Goal: Task Accomplishment & Management: Manage account settings

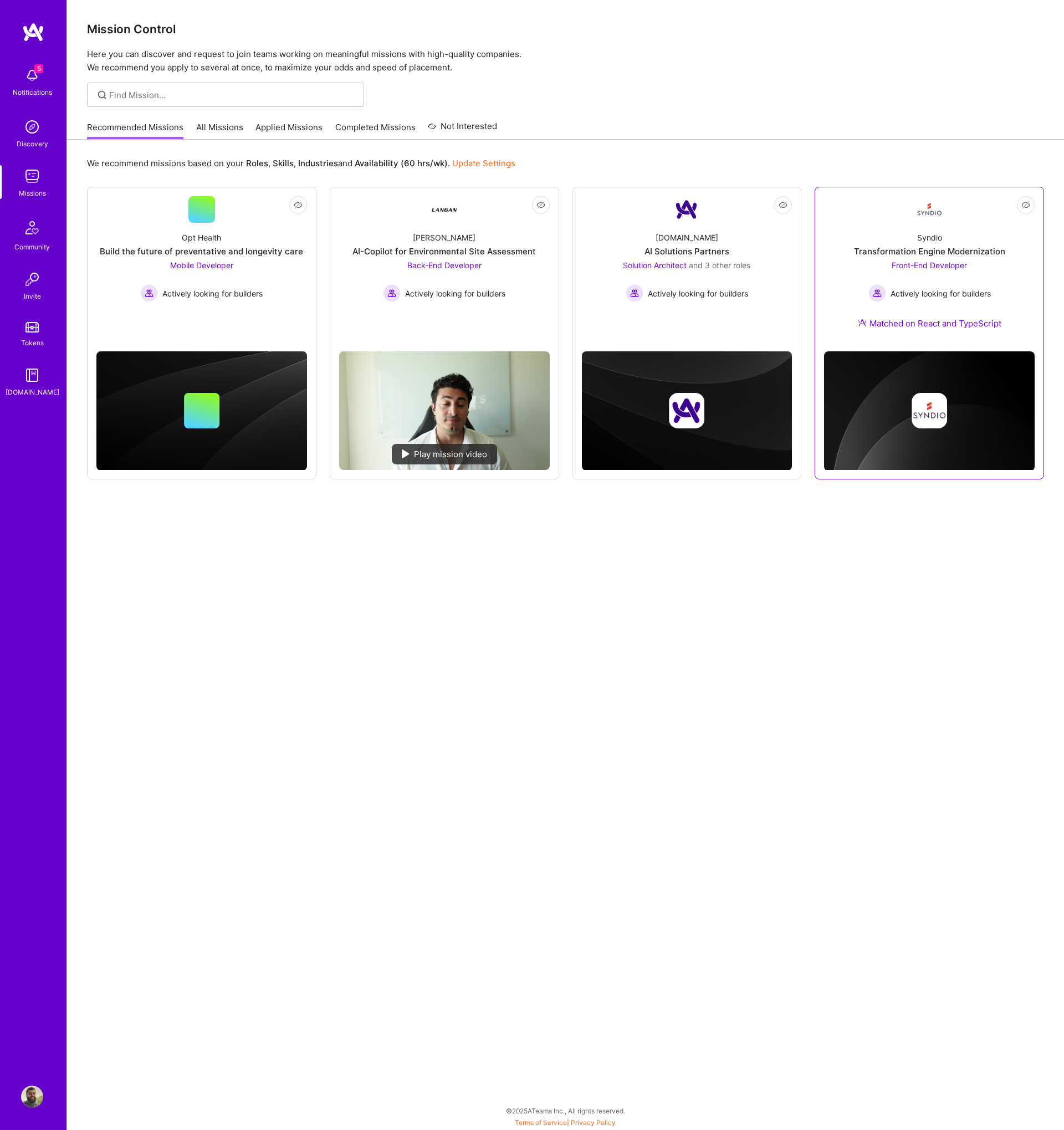
click at [915, 261] on span "Front-End Developer" at bounding box center [929, 265] width 76 height 9
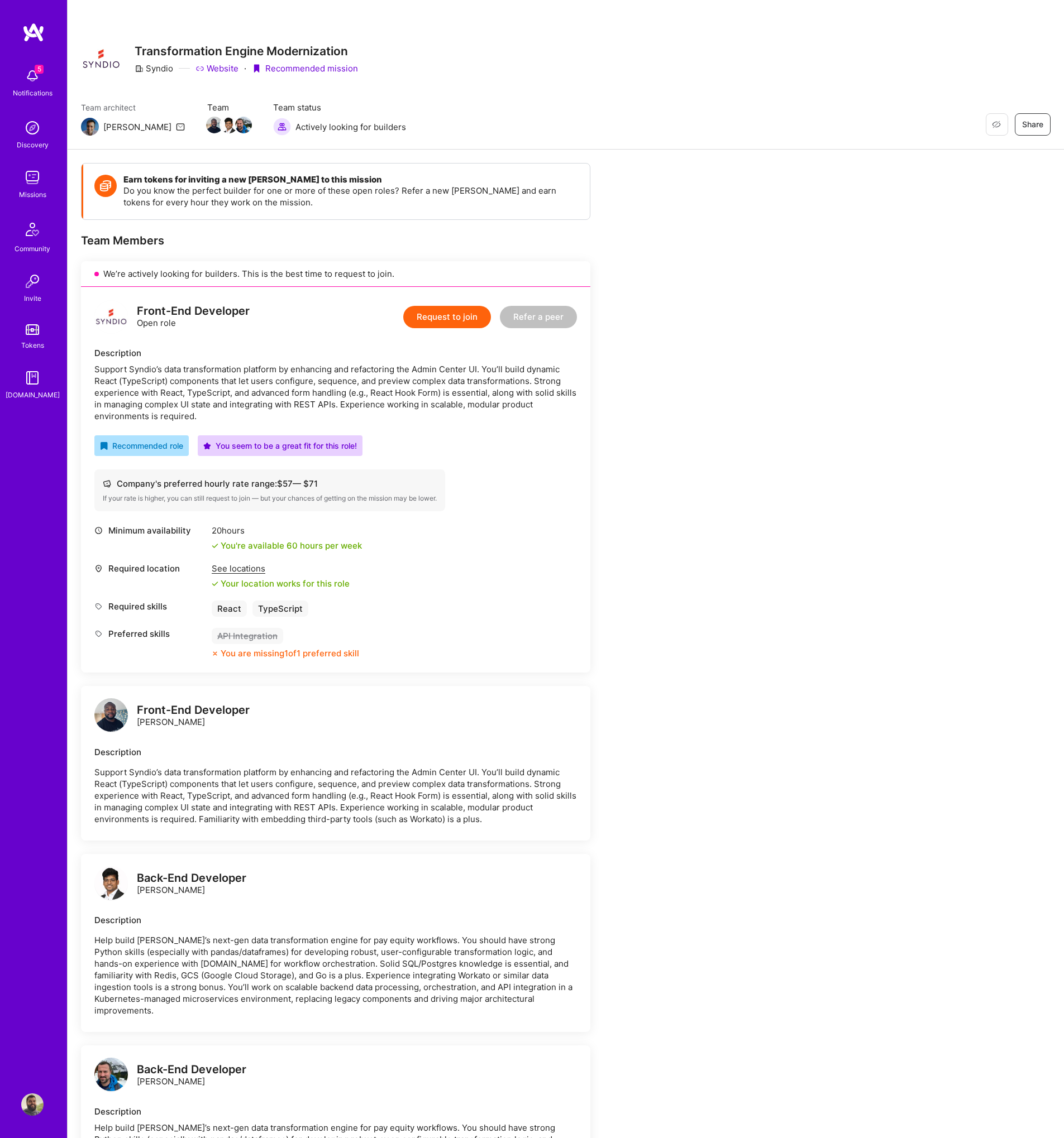
click at [21, 1104] on img at bounding box center [32, 1104] width 22 height 22
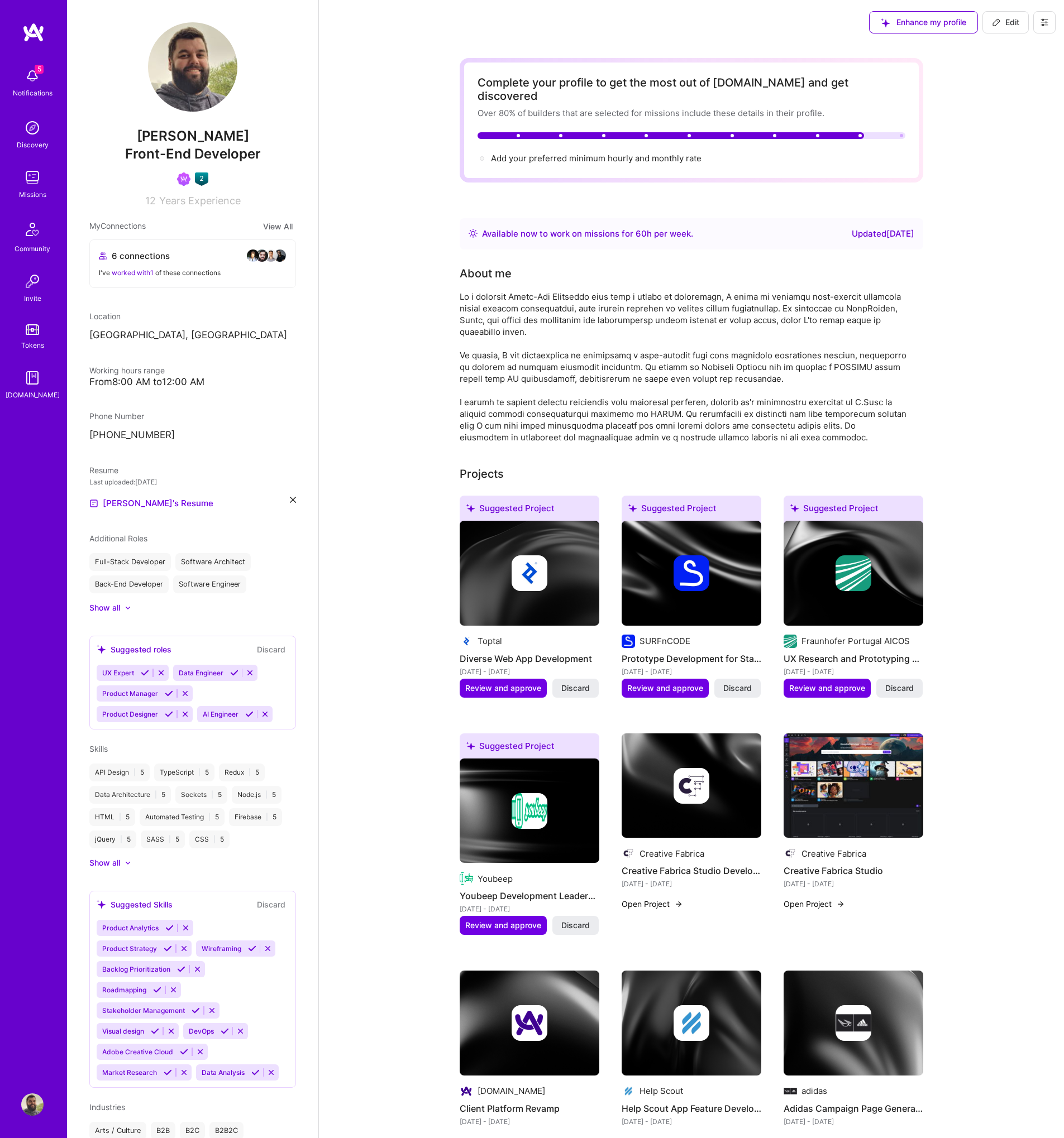
click at [125, 865] on div at bounding box center [128, 863] width 7 height 7
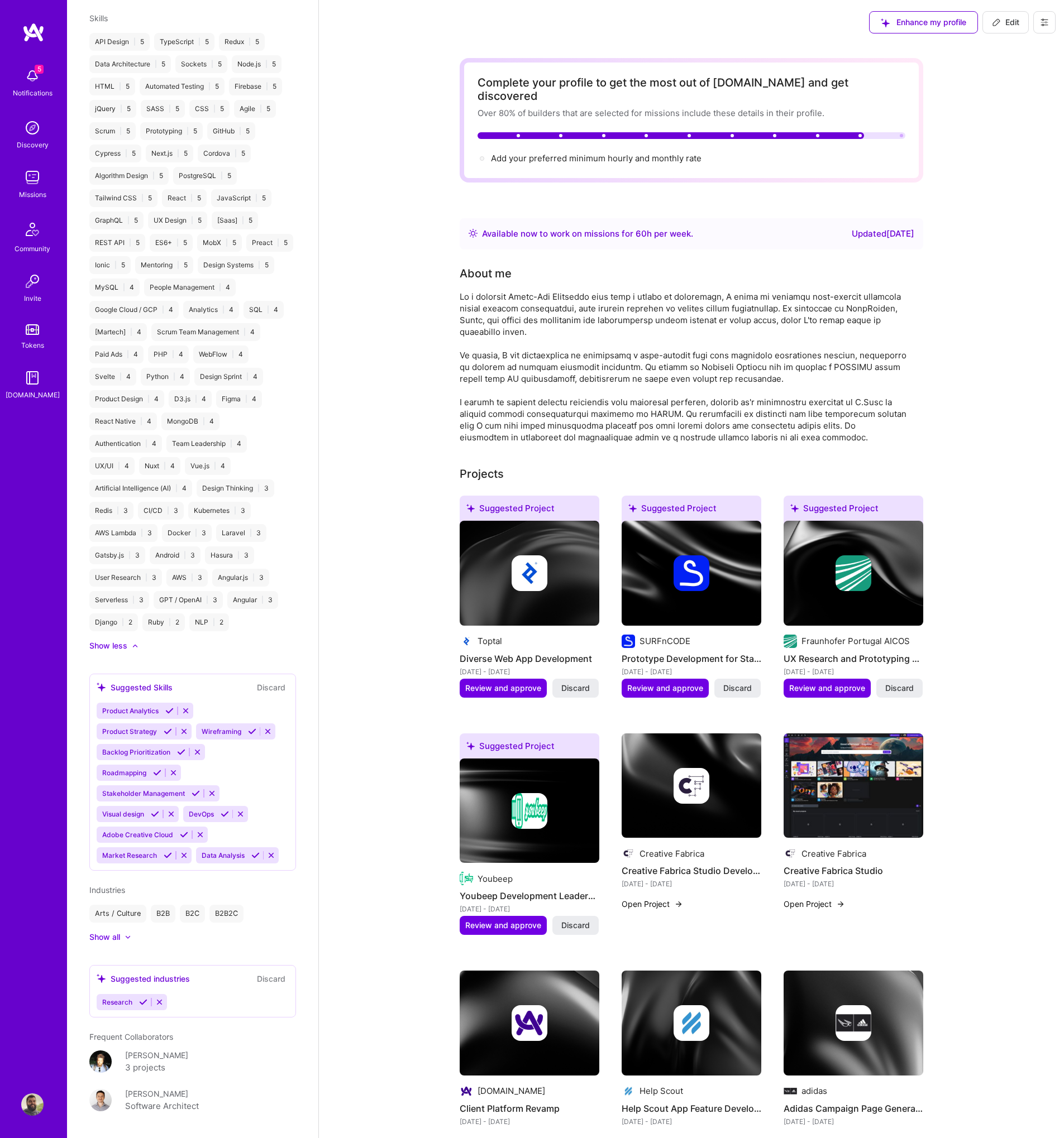
scroll to position [732, 0]
click at [254, 693] on button "Discard" at bounding box center [271, 686] width 35 height 13
click at [200, 693] on div "Suggested Skills Discard" at bounding box center [192, 686] width 192 height 13
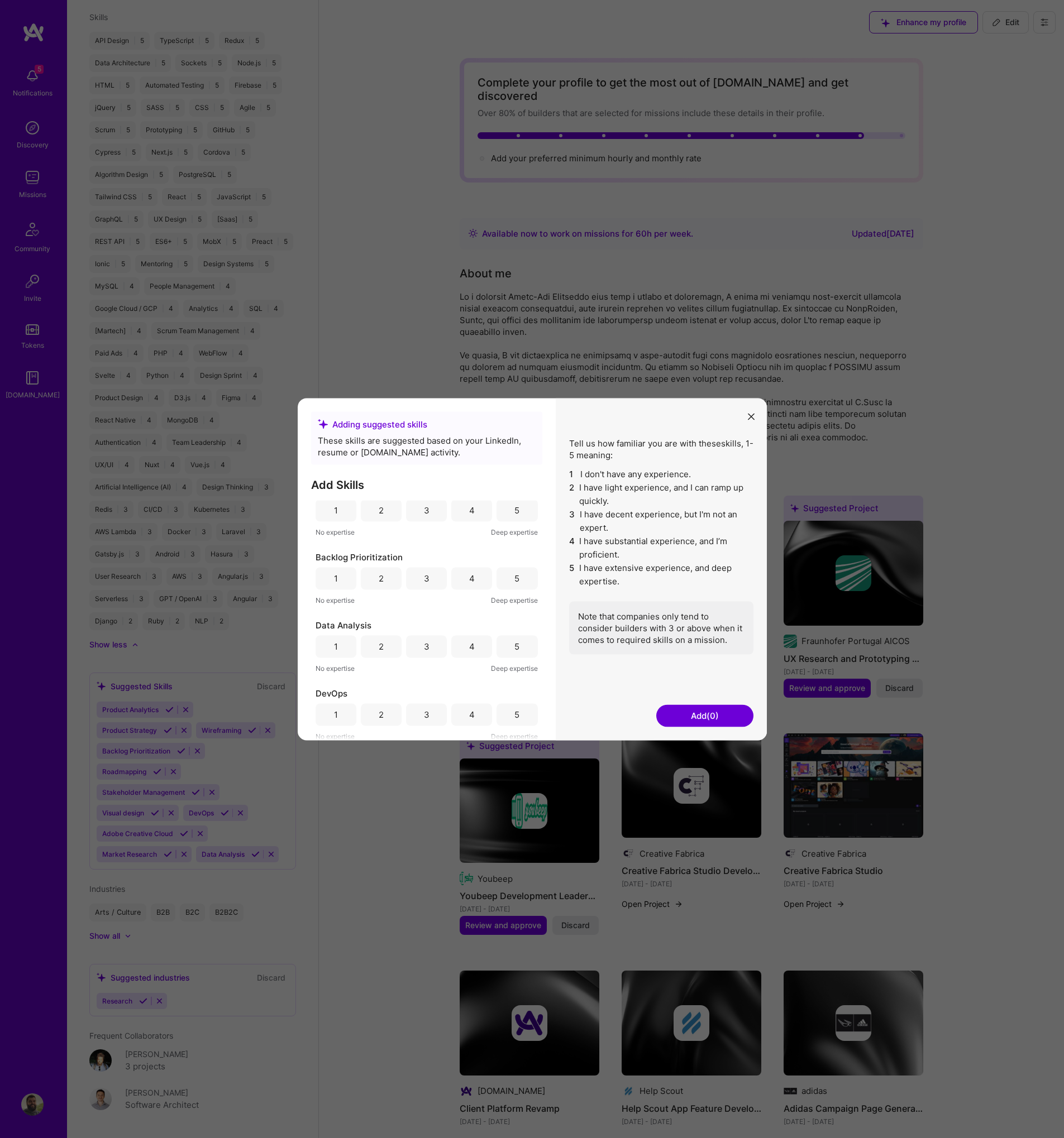
scroll to position [0, 0]
click at [748, 412] on button "modal" at bounding box center [751, 416] width 13 height 18
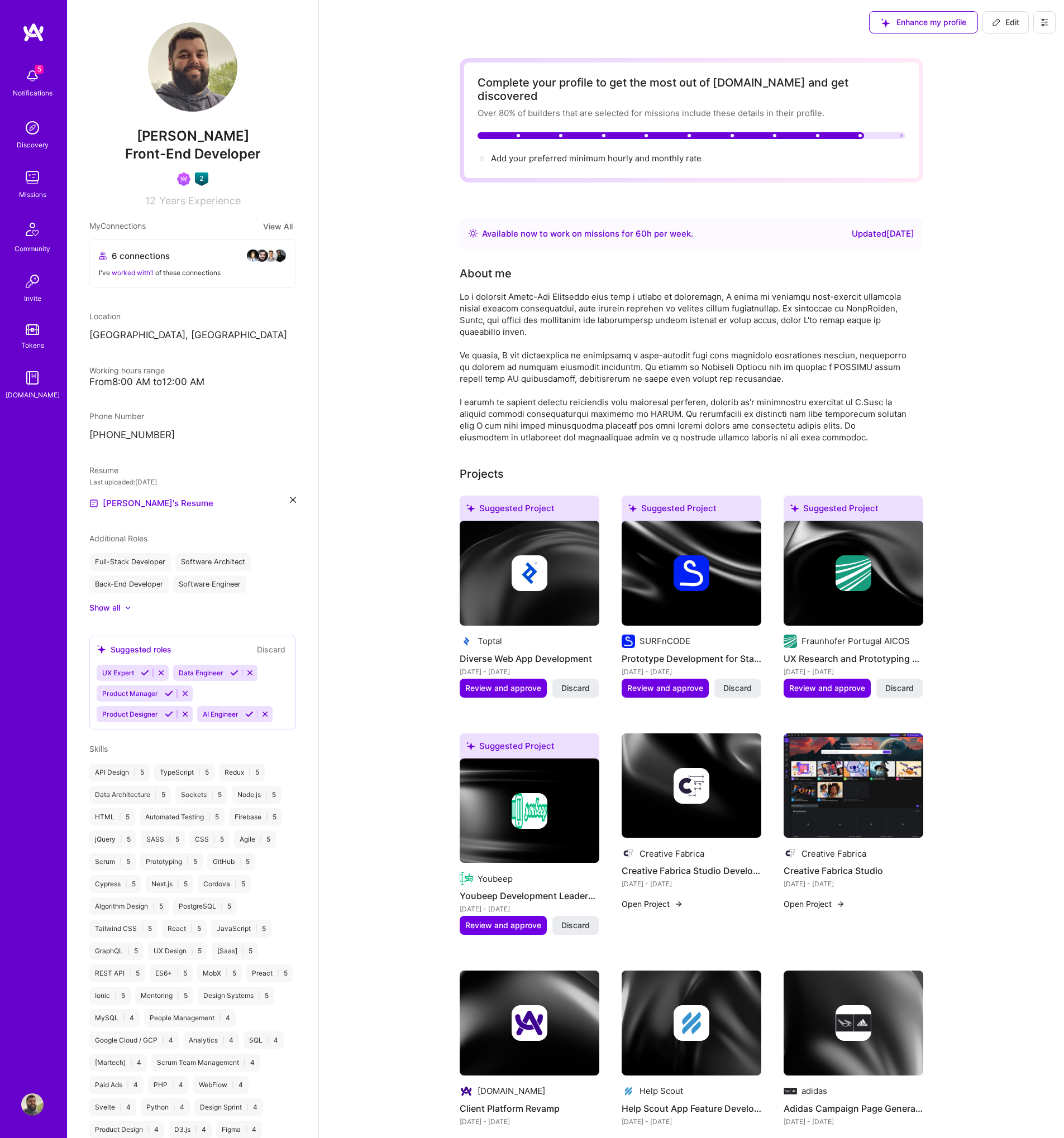
click at [998, 22] on icon at bounding box center [996, 22] width 7 height 7
select select "PT"
select select "Right Now"
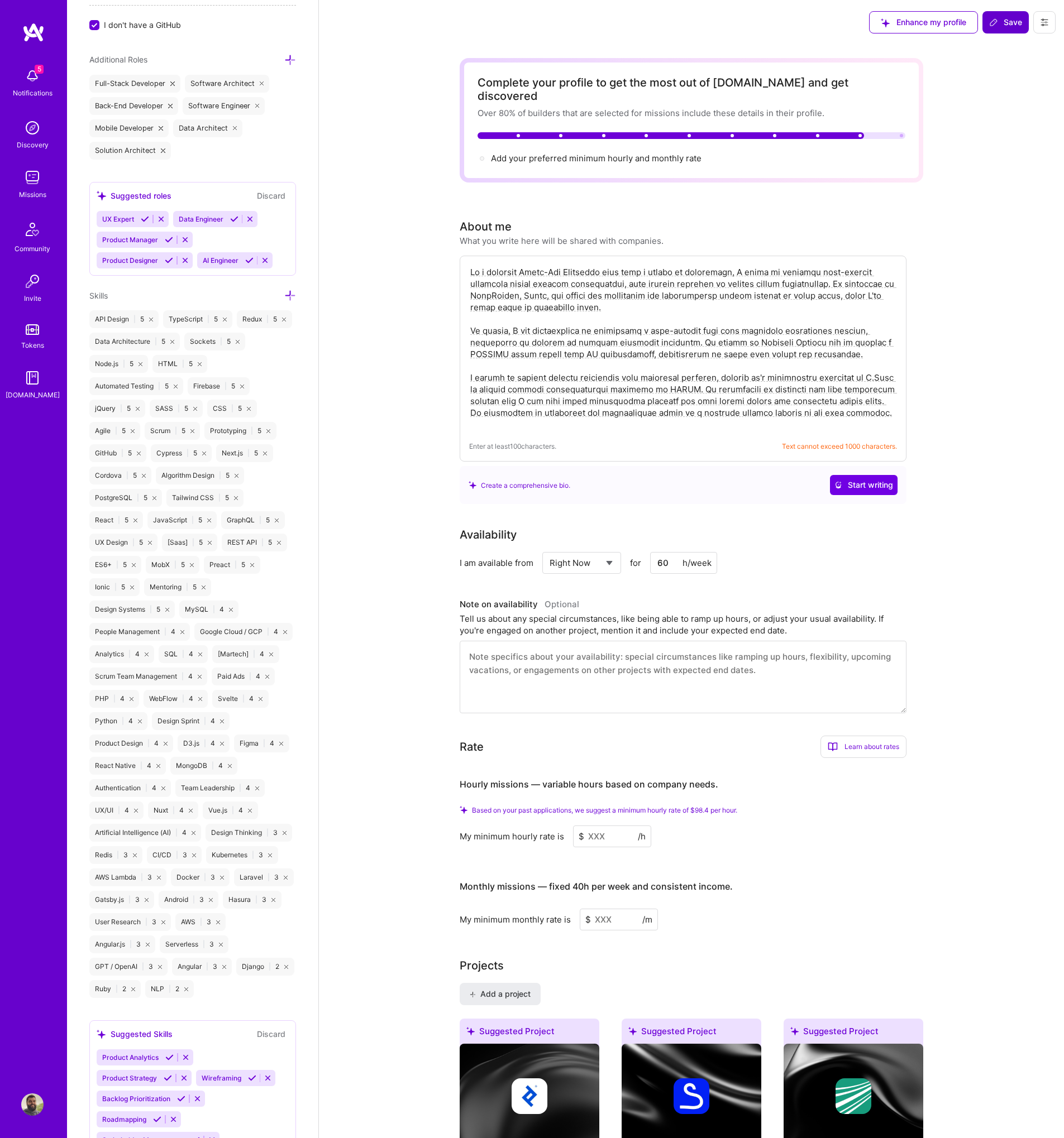
scroll to position [687, 0]
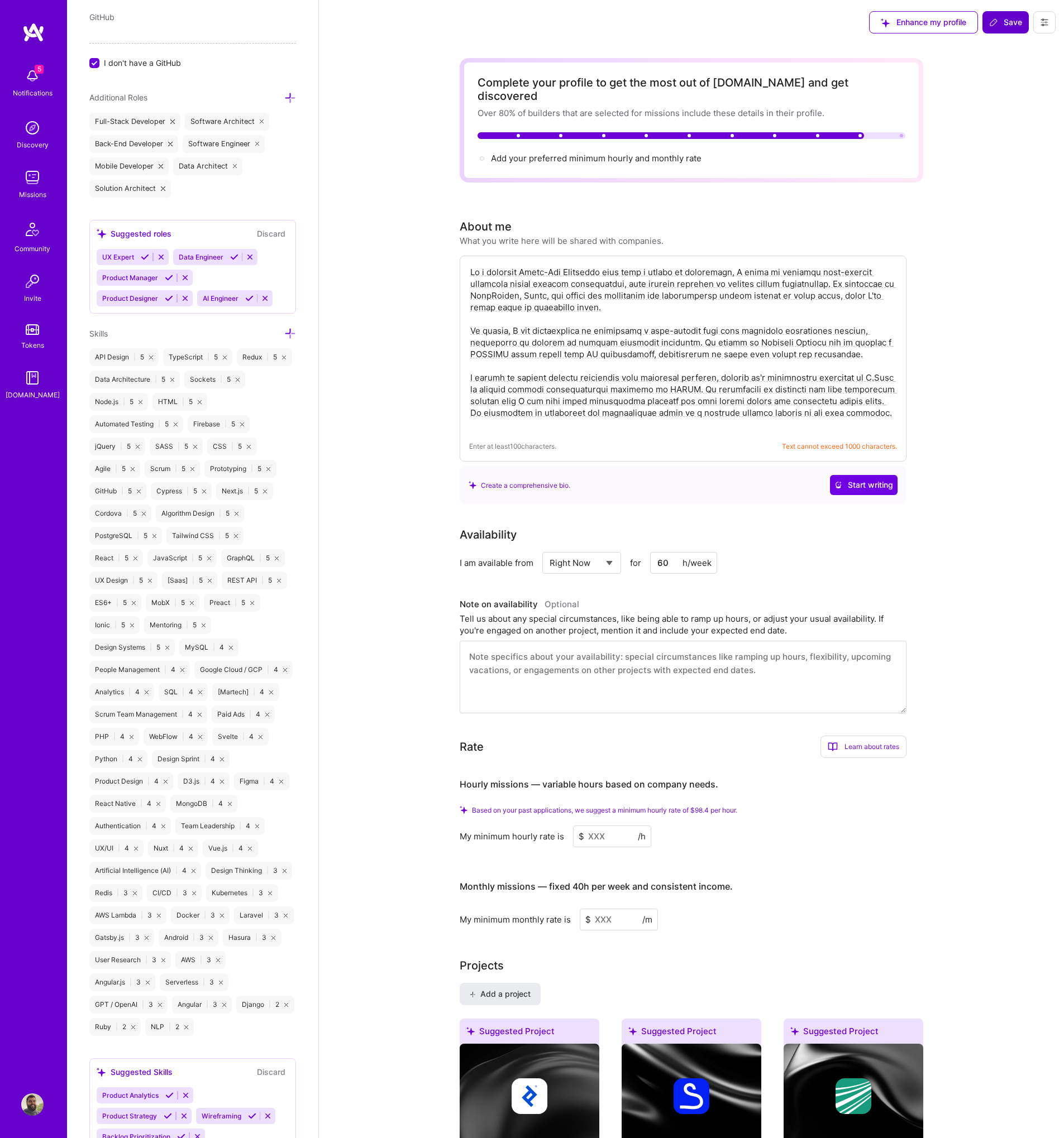
click at [284, 332] on icon at bounding box center [289, 333] width 11 height 11
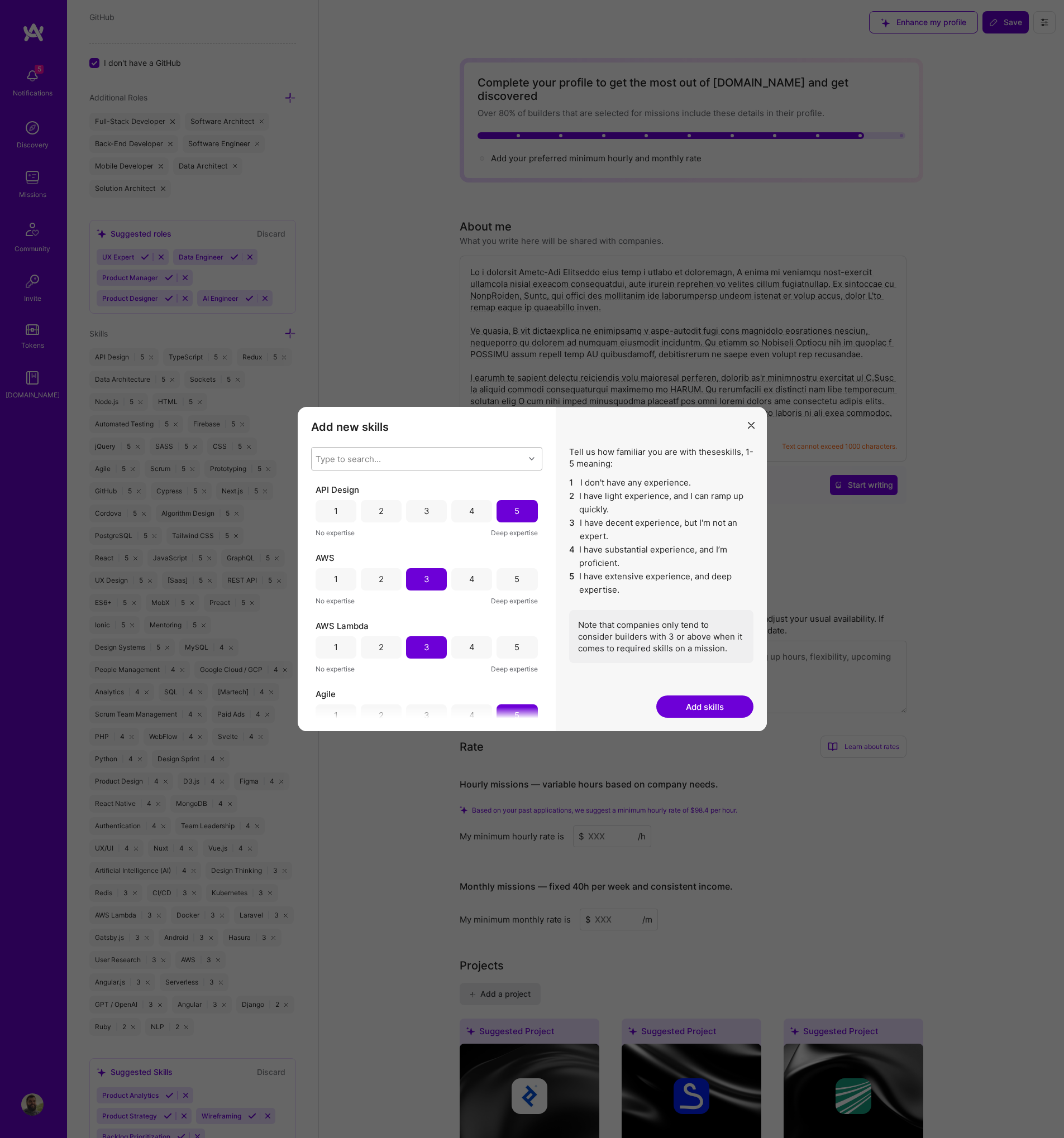
click at [393, 457] on div "Type to search..." at bounding box center [418, 459] width 213 height 22
click at [372, 571] on div "API Integration" at bounding box center [426, 567] width 218 height 11
checkbox input "true"
click at [588, 690] on div "Rate newly added skills before saving to profile." at bounding box center [661, 688] width 184 height 16
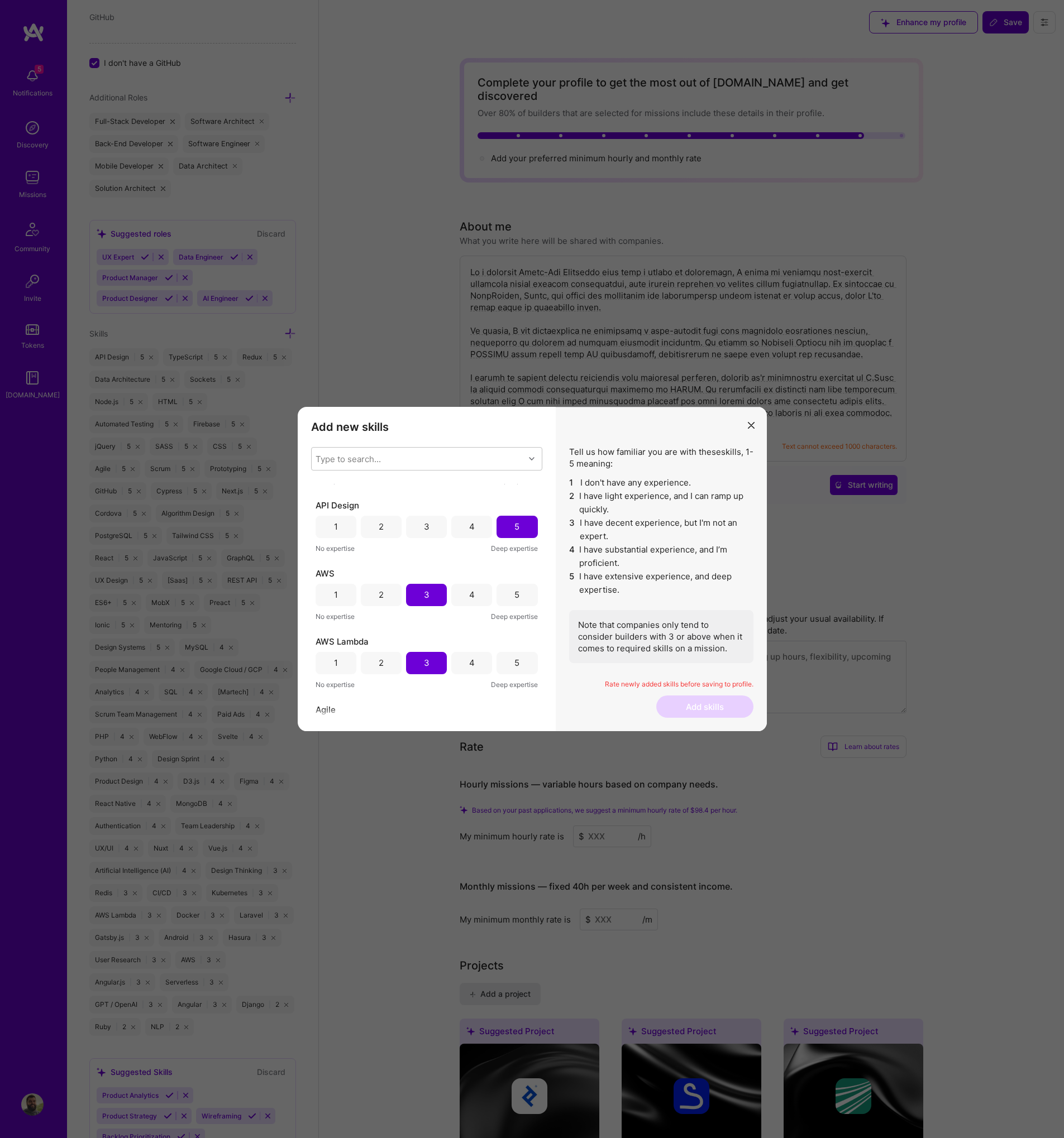
scroll to position [0, 0]
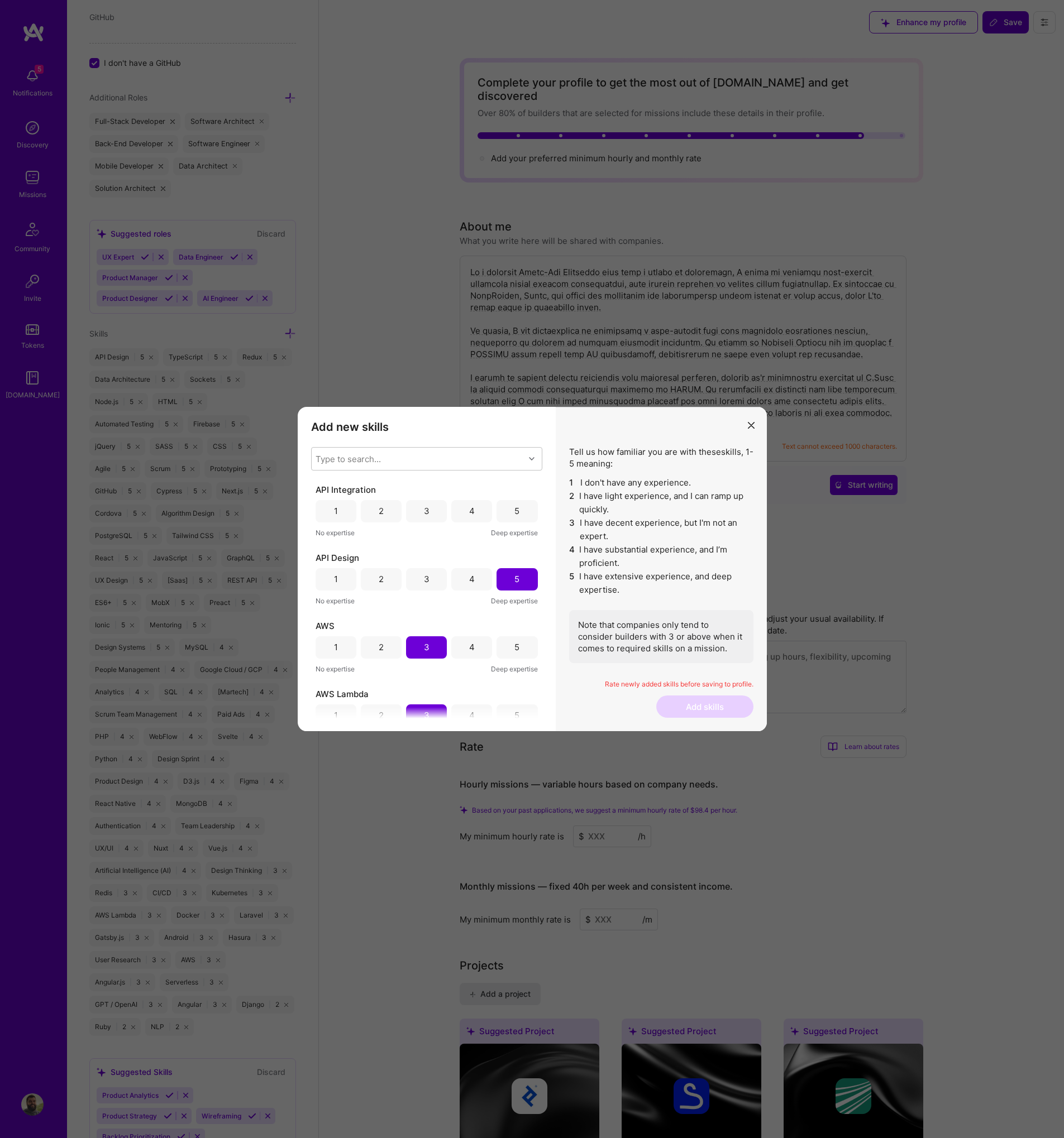
click at [514, 515] on div "5" at bounding box center [516, 511] width 5 height 11
click at [469, 647] on div "4" at bounding box center [472, 647] width 5 height 11
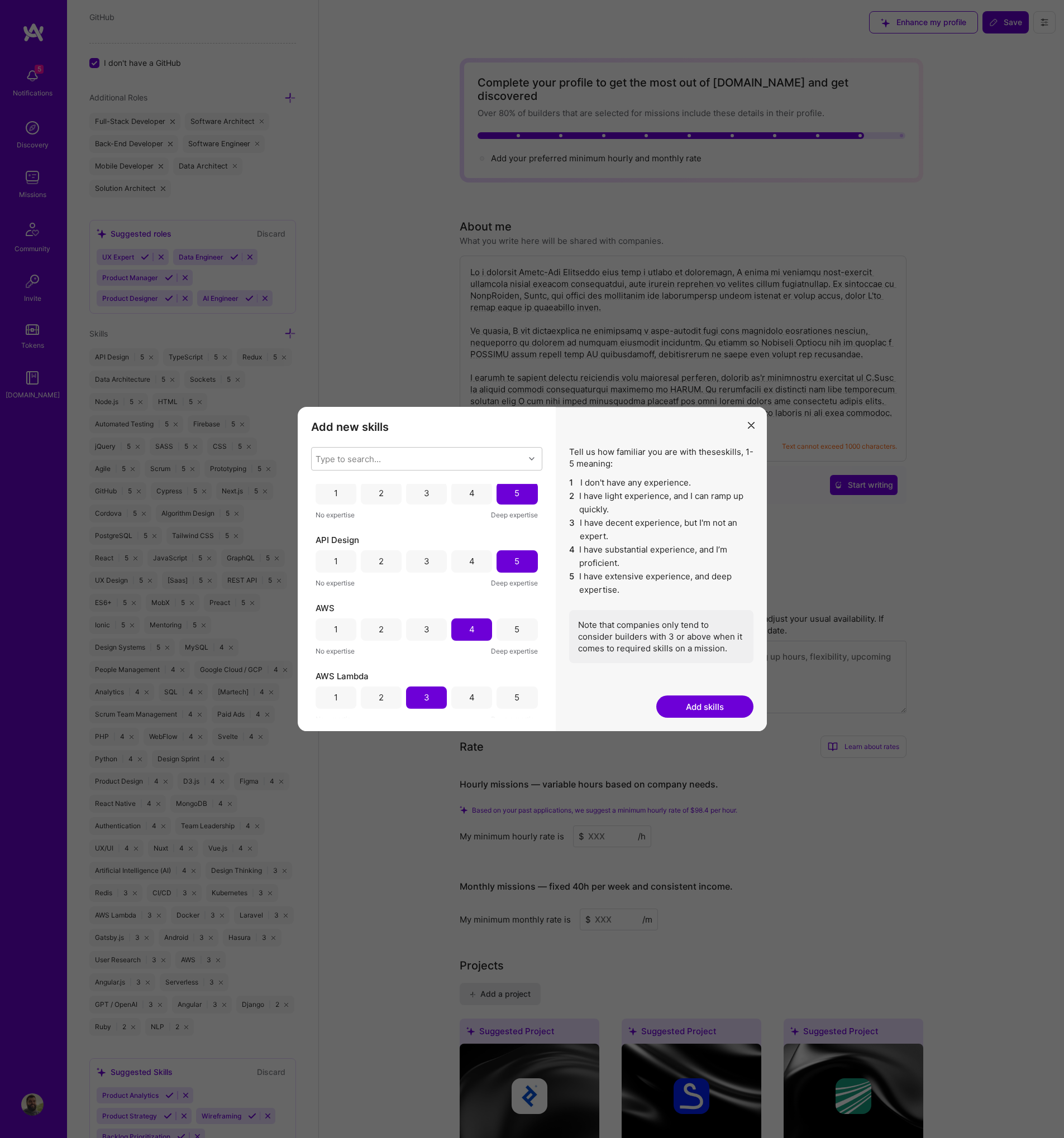
scroll to position [165, 0]
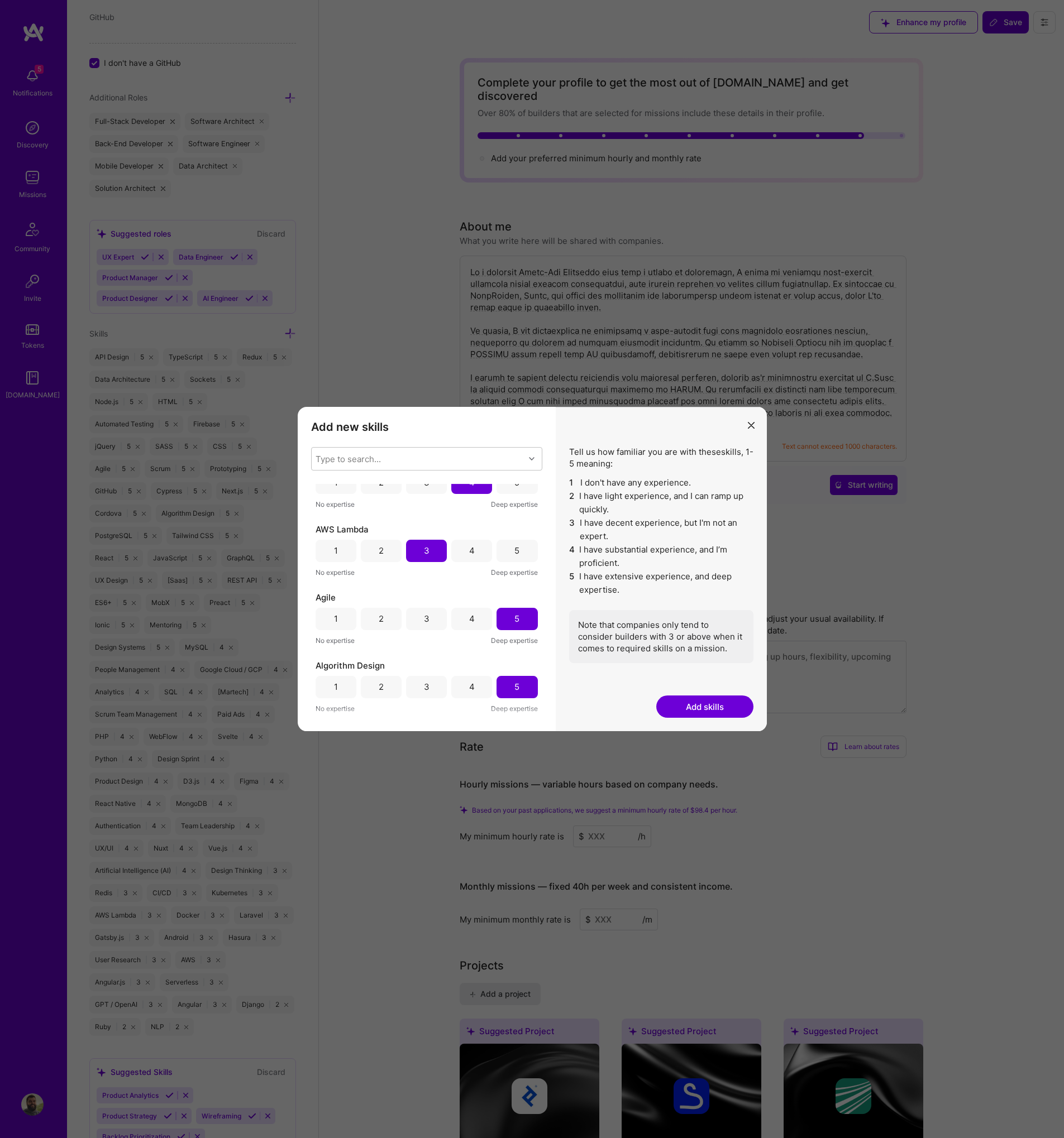
click at [470, 550] on div "4" at bounding box center [472, 550] width 5 height 11
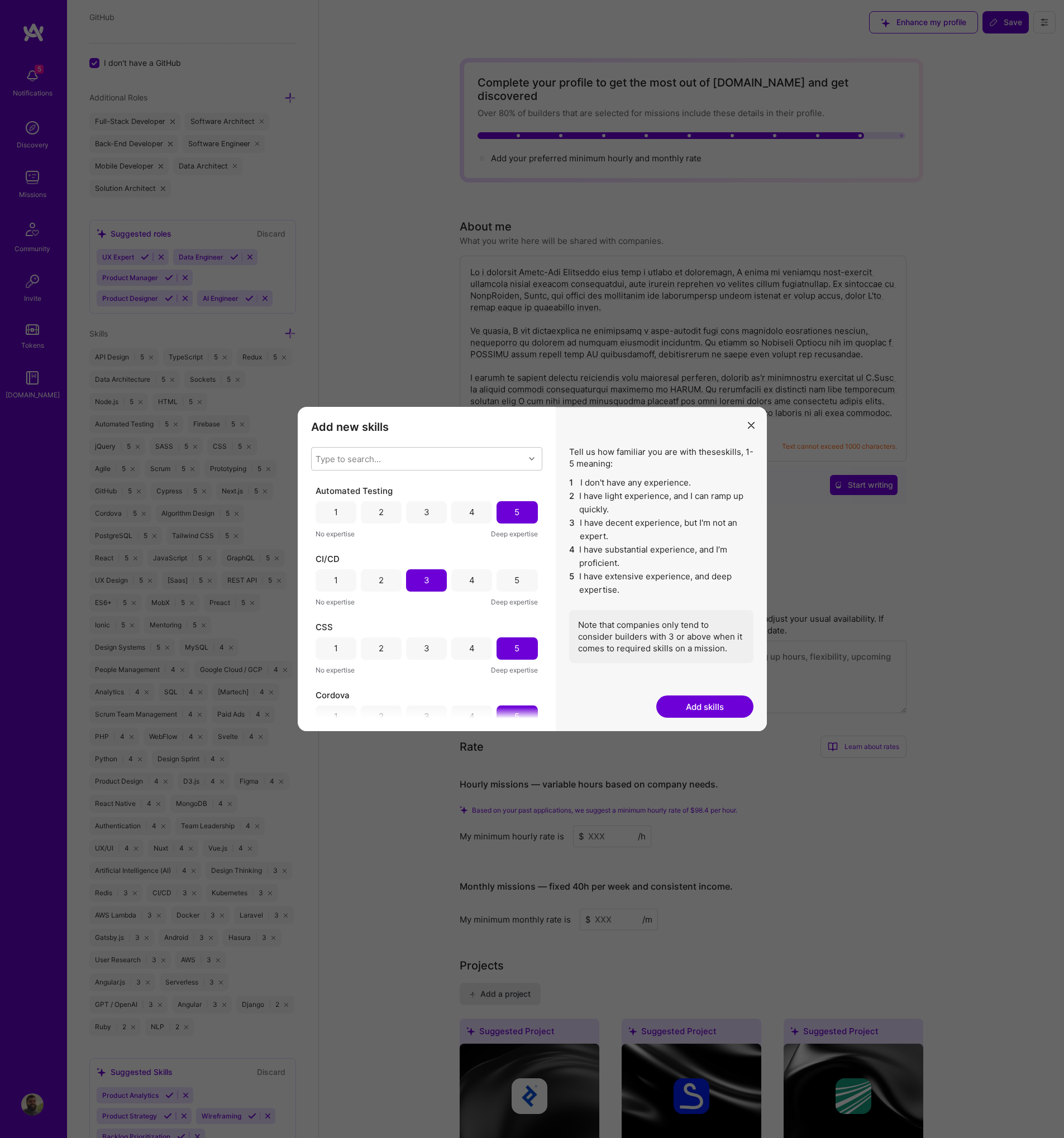
scroll to position [872, 0]
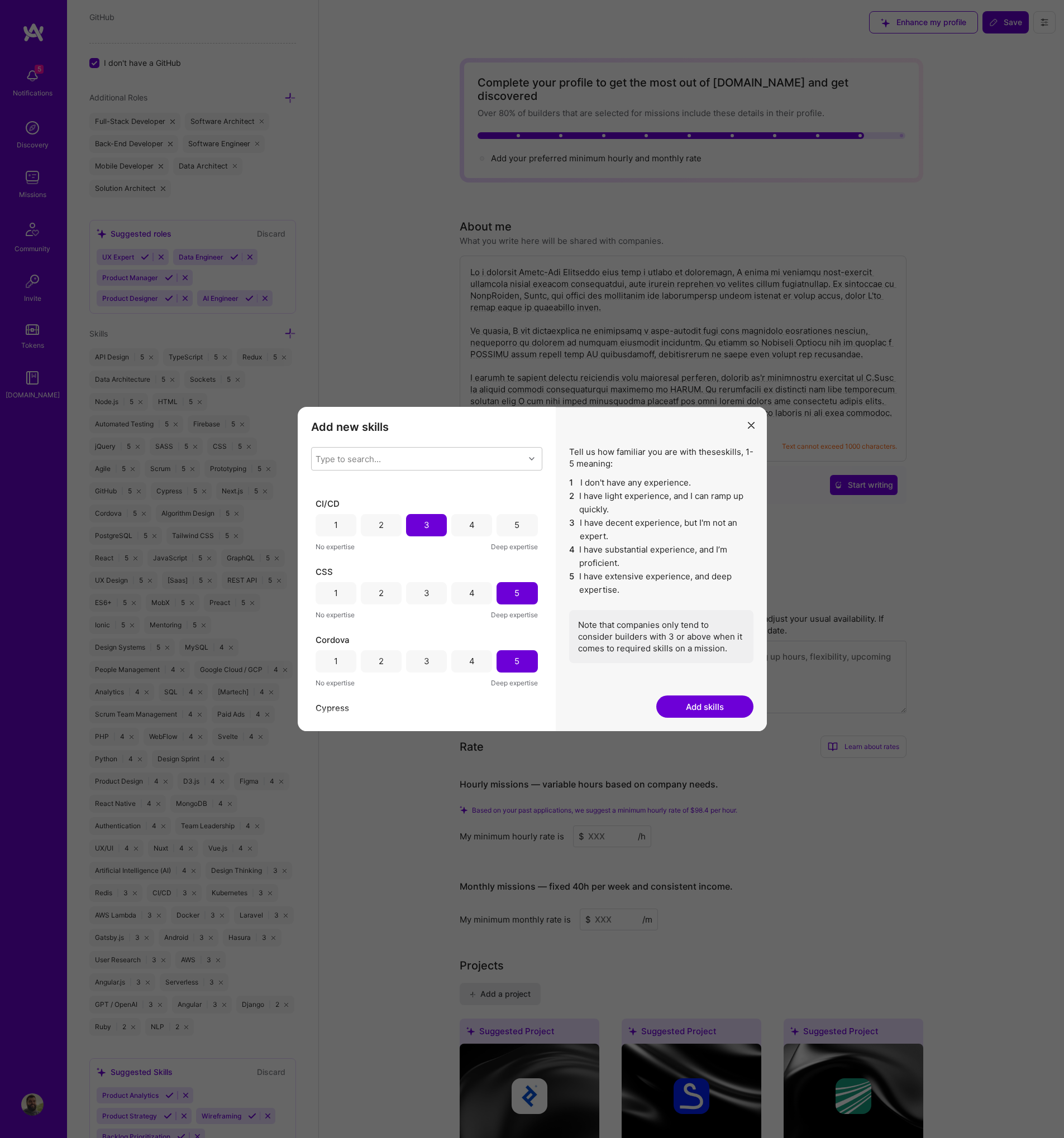
click at [459, 530] on div "4" at bounding box center [472, 525] width 40 height 22
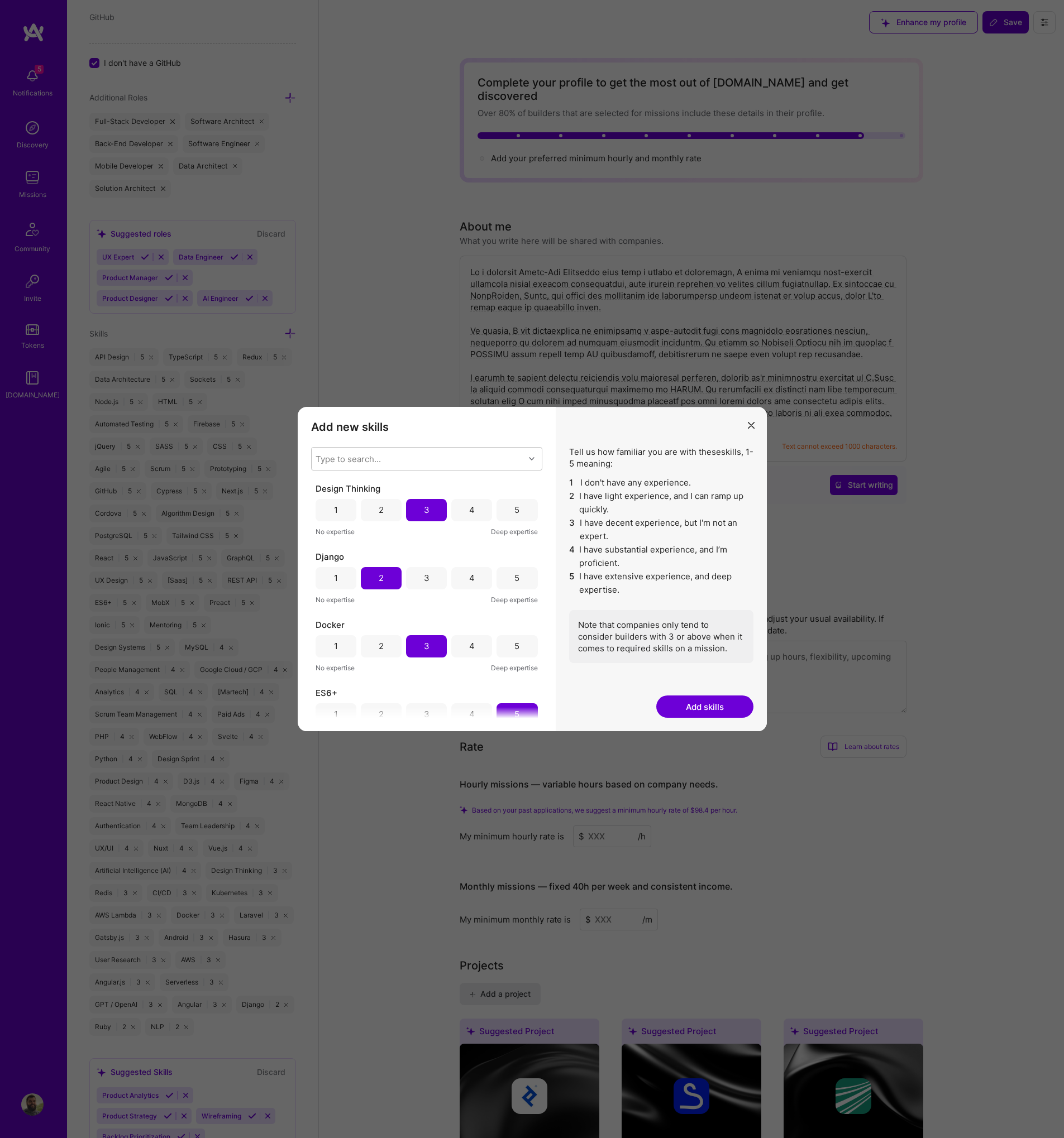
scroll to position [1478, 0]
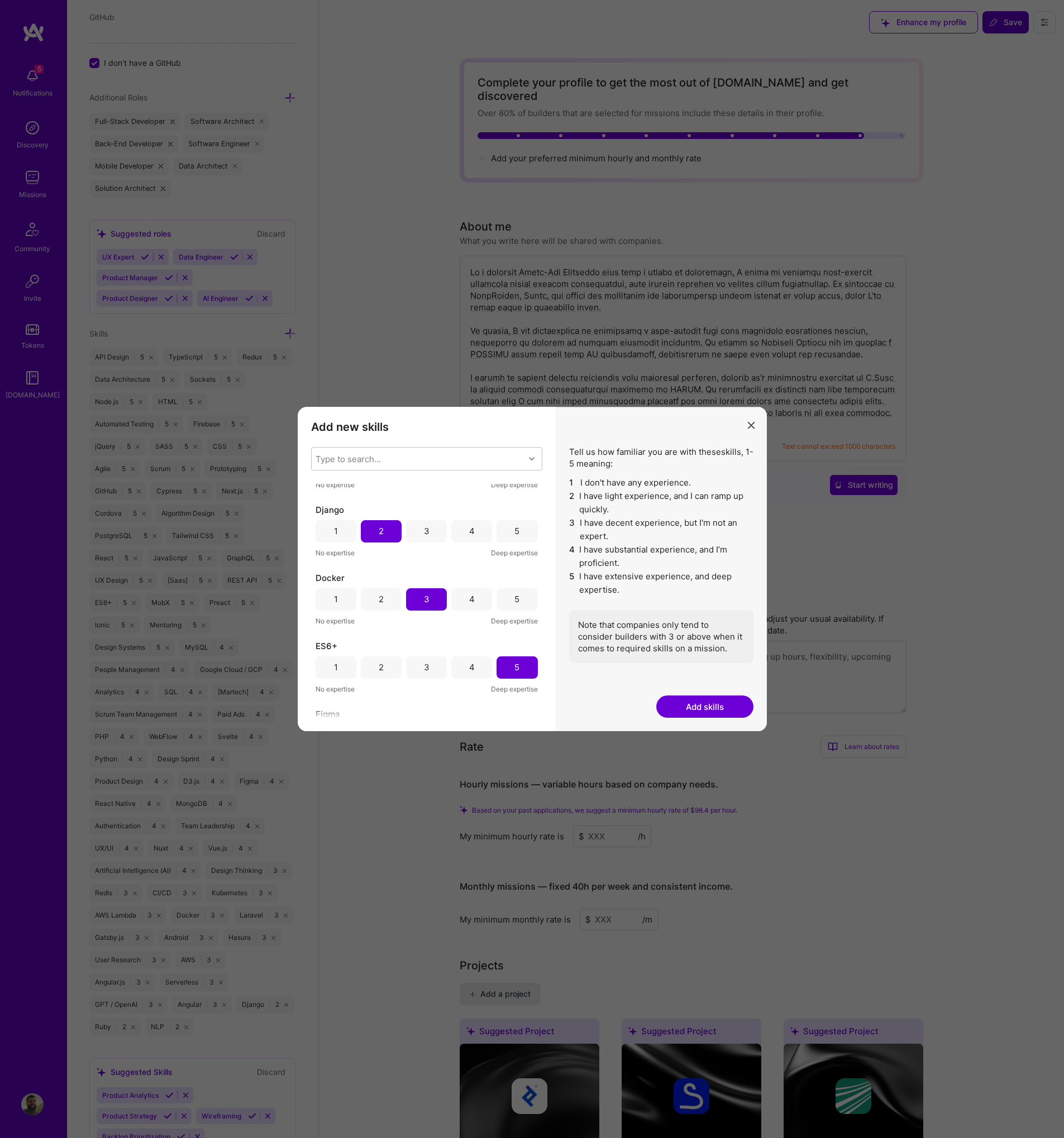
click at [422, 543] on div "Django 1 2 3 4 5 No expertise Deep expertise" at bounding box center [426, 531] width 222 height 55
click at [424, 535] on div "3" at bounding box center [426, 531] width 5 height 11
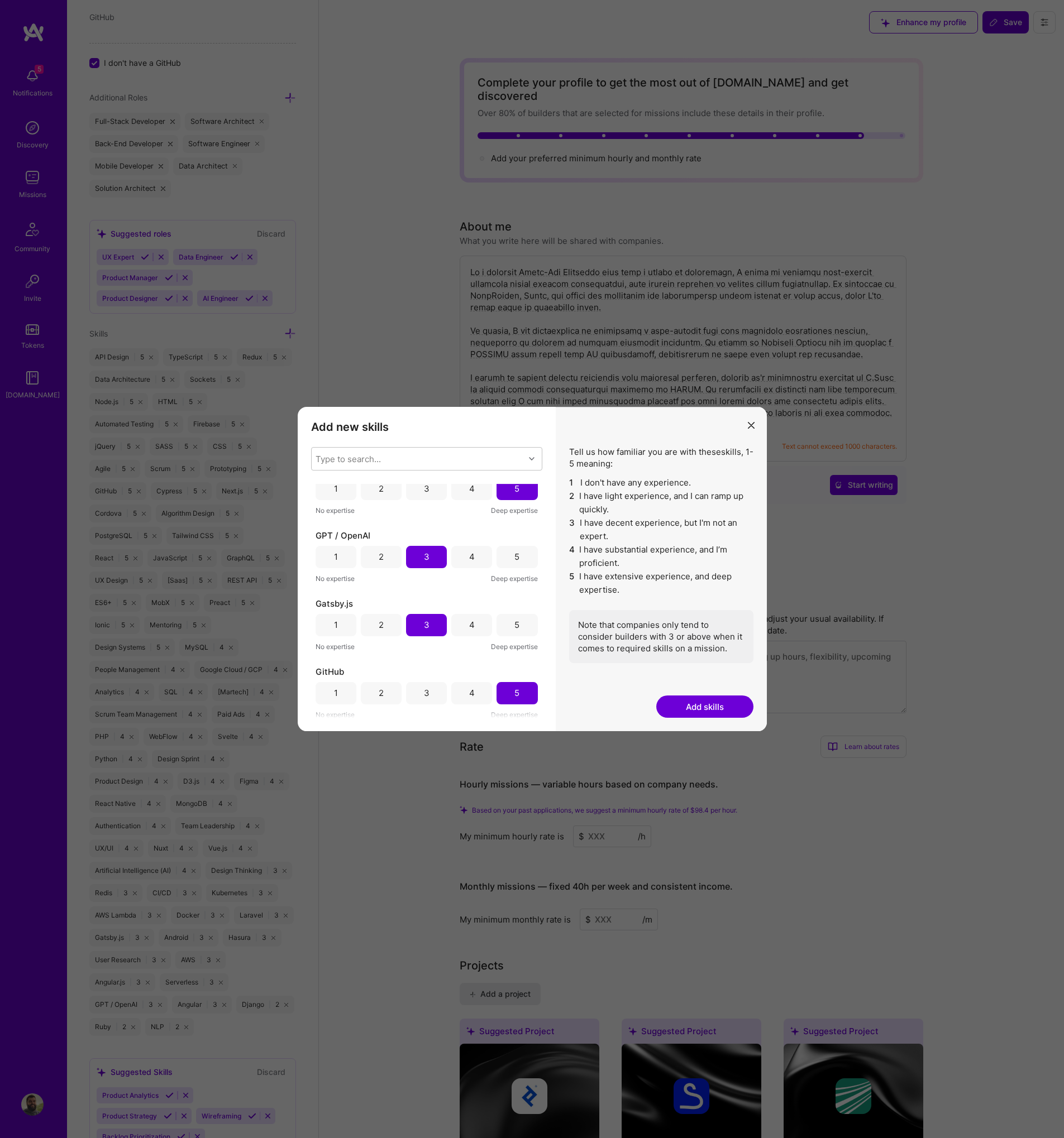
scroll to position [1791, 0]
click at [475, 559] on div "4" at bounding box center [472, 559] width 40 height 22
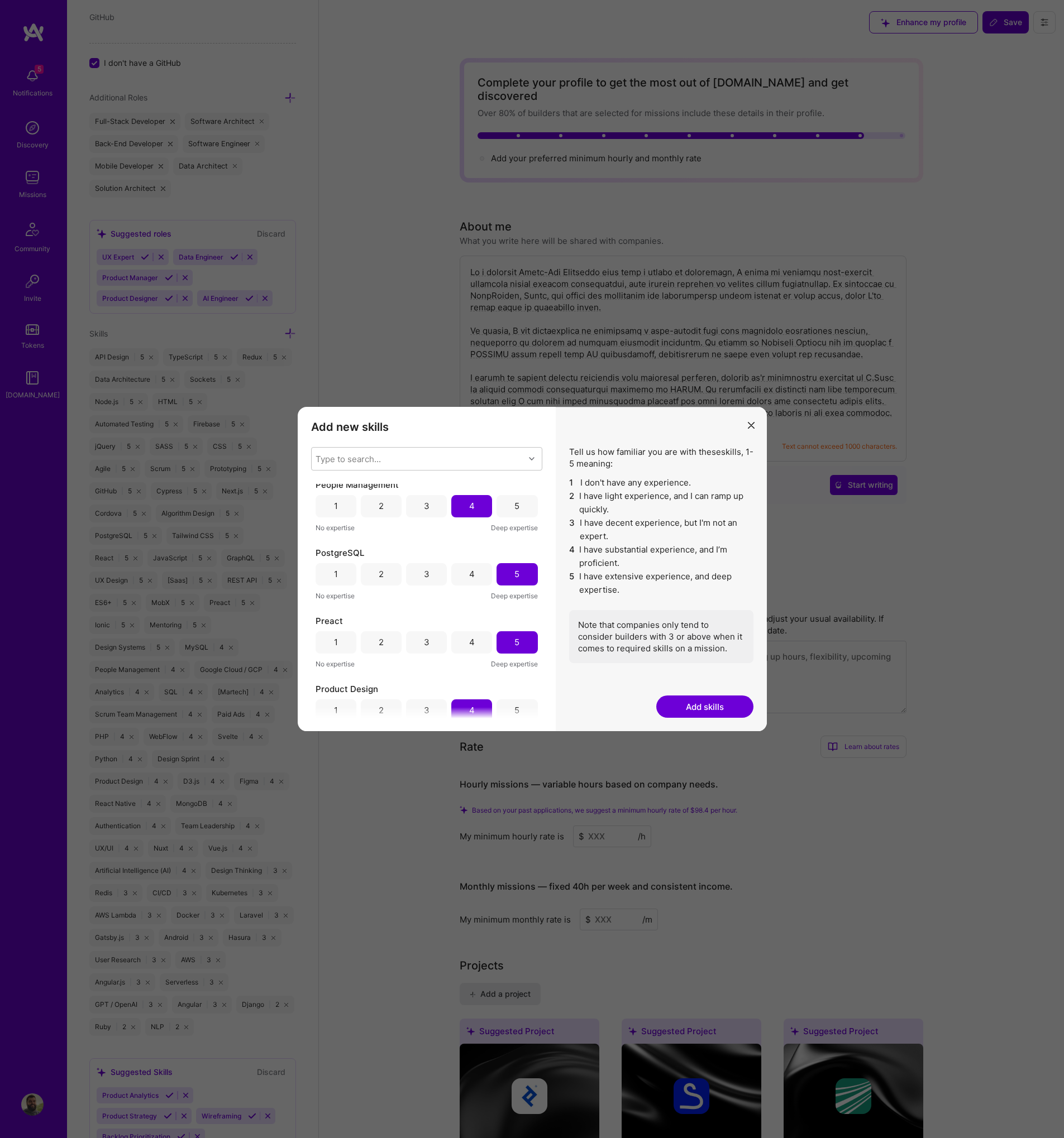
scroll to position [3288, 0]
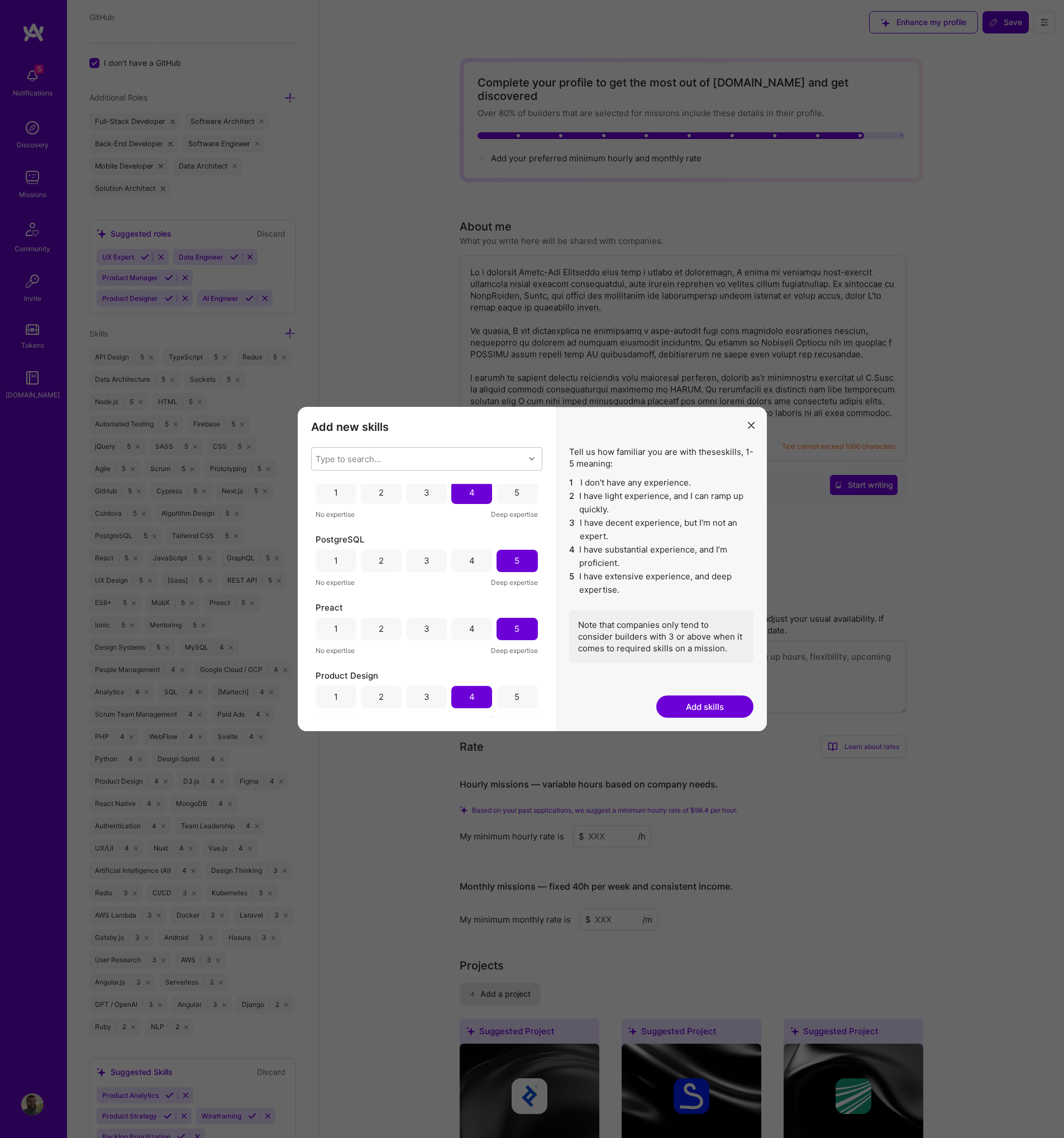
click at [713, 715] on button "Add skills" at bounding box center [704, 706] width 97 height 22
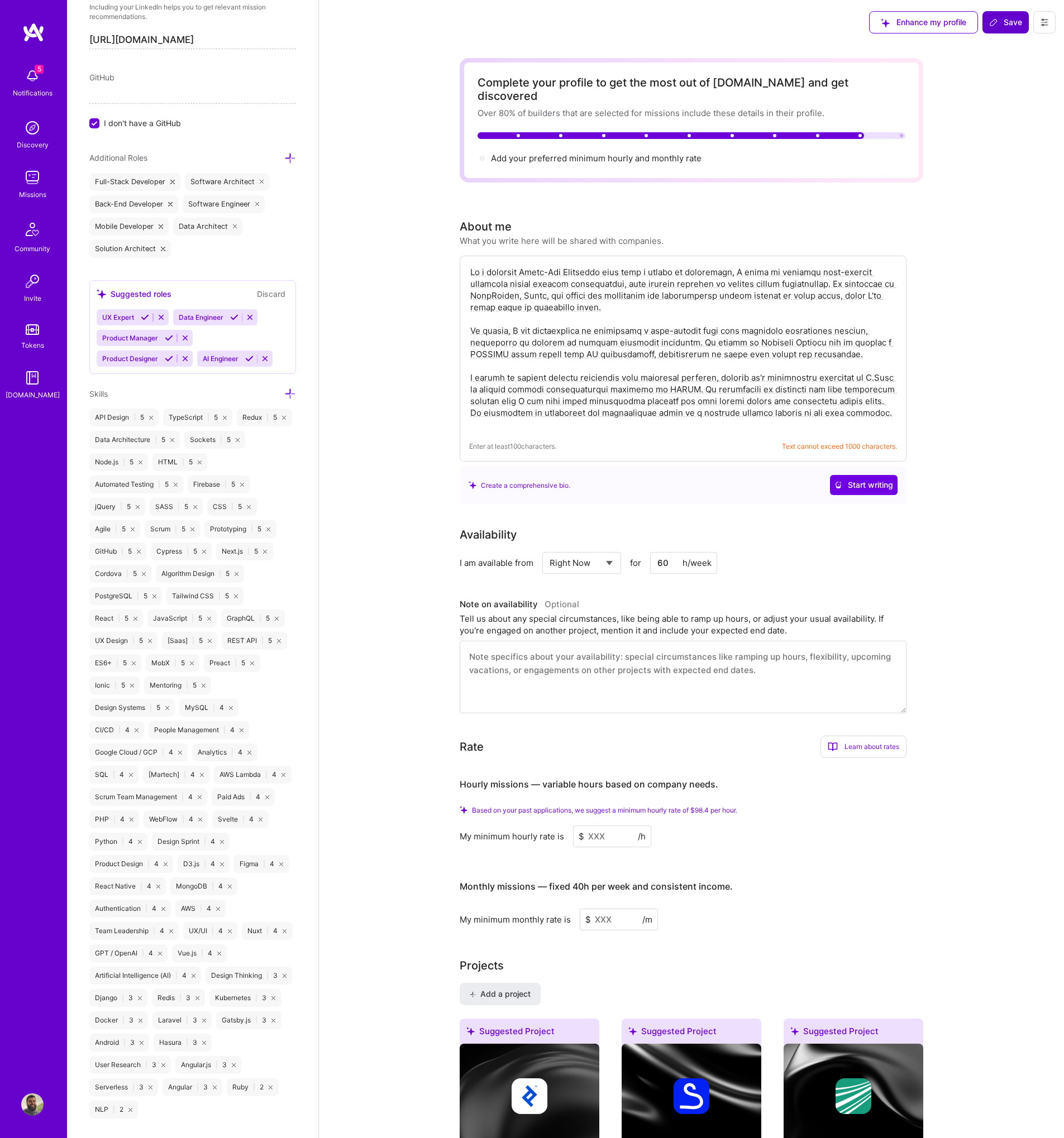
scroll to position [624, 0]
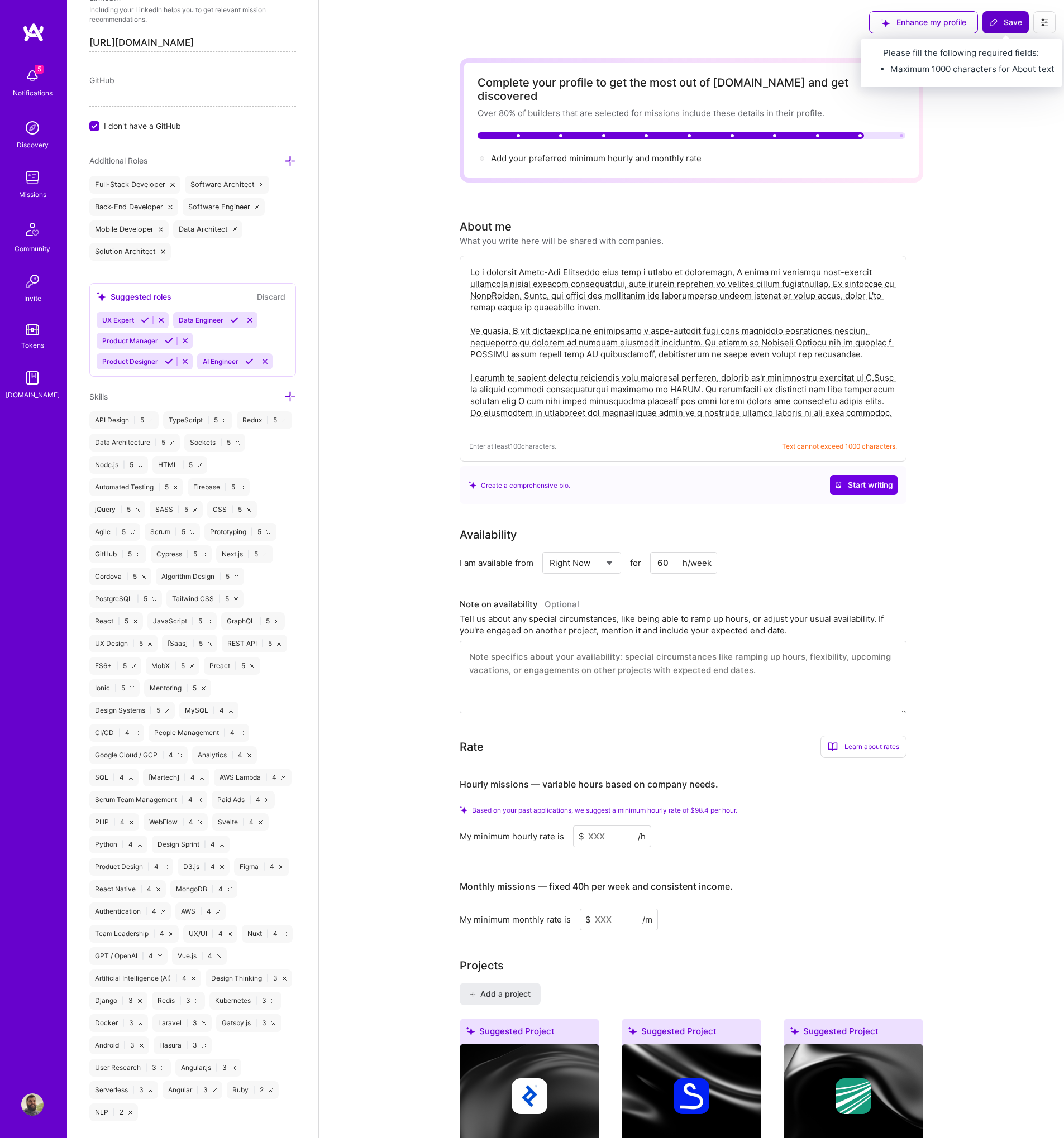
click at [1017, 13] on button "Save" at bounding box center [1005, 22] width 47 height 22
click at [993, 19] on icon at bounding box center [993, 22] width 9 height 9
click at [565, 389] on textarea at bounding box center [683, 348] width 428 height 167
click at [645, 345] on textarea at bounding box center [683, 348] width 428 height 167
drag, startPoint x: 883, startPoint y: 397, endPoint x: 794, endPoint y: 405, distance: 89.4
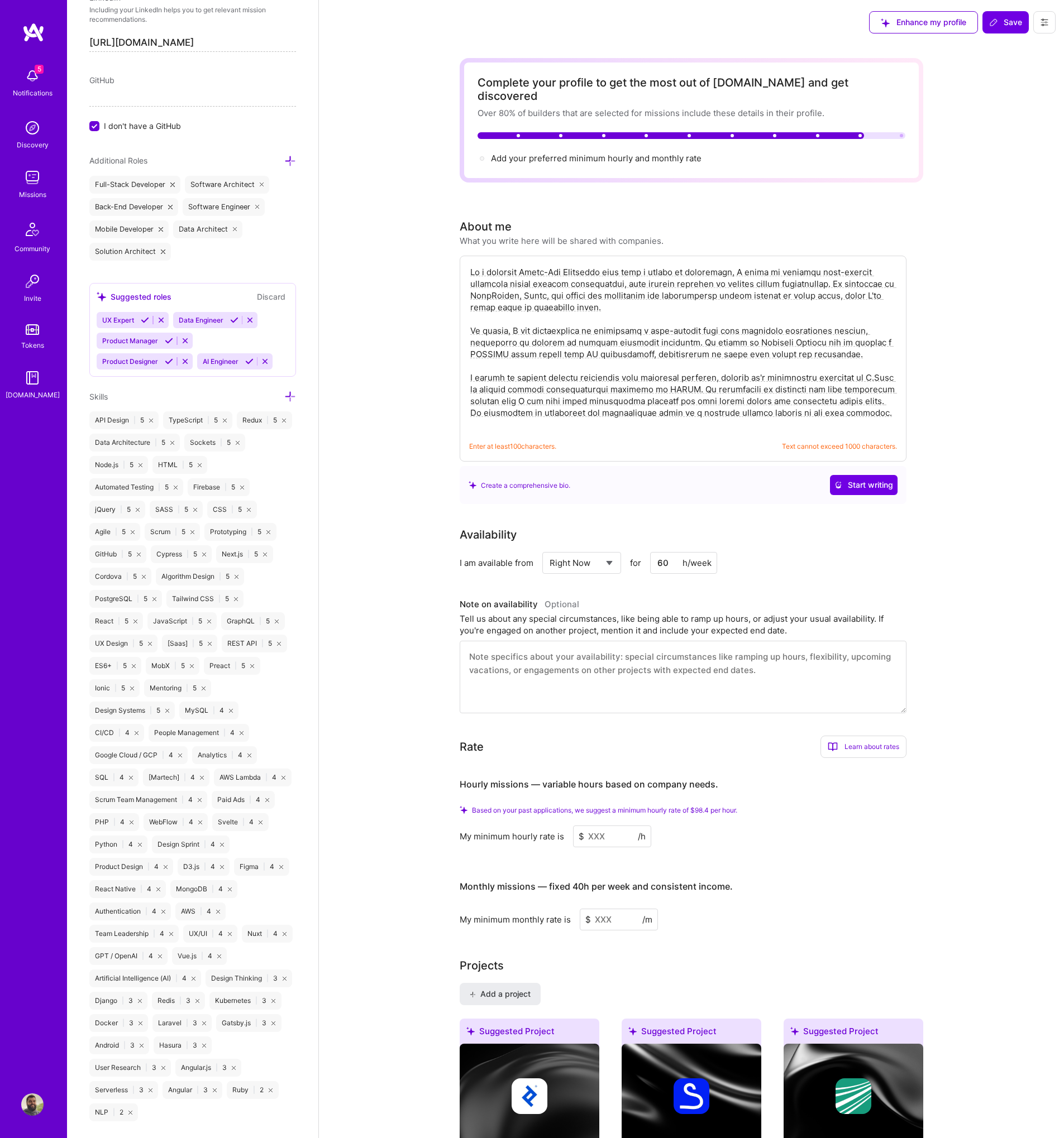
click at [731, 393] on textarea at bounding box center [683, 348] width 428 height 167
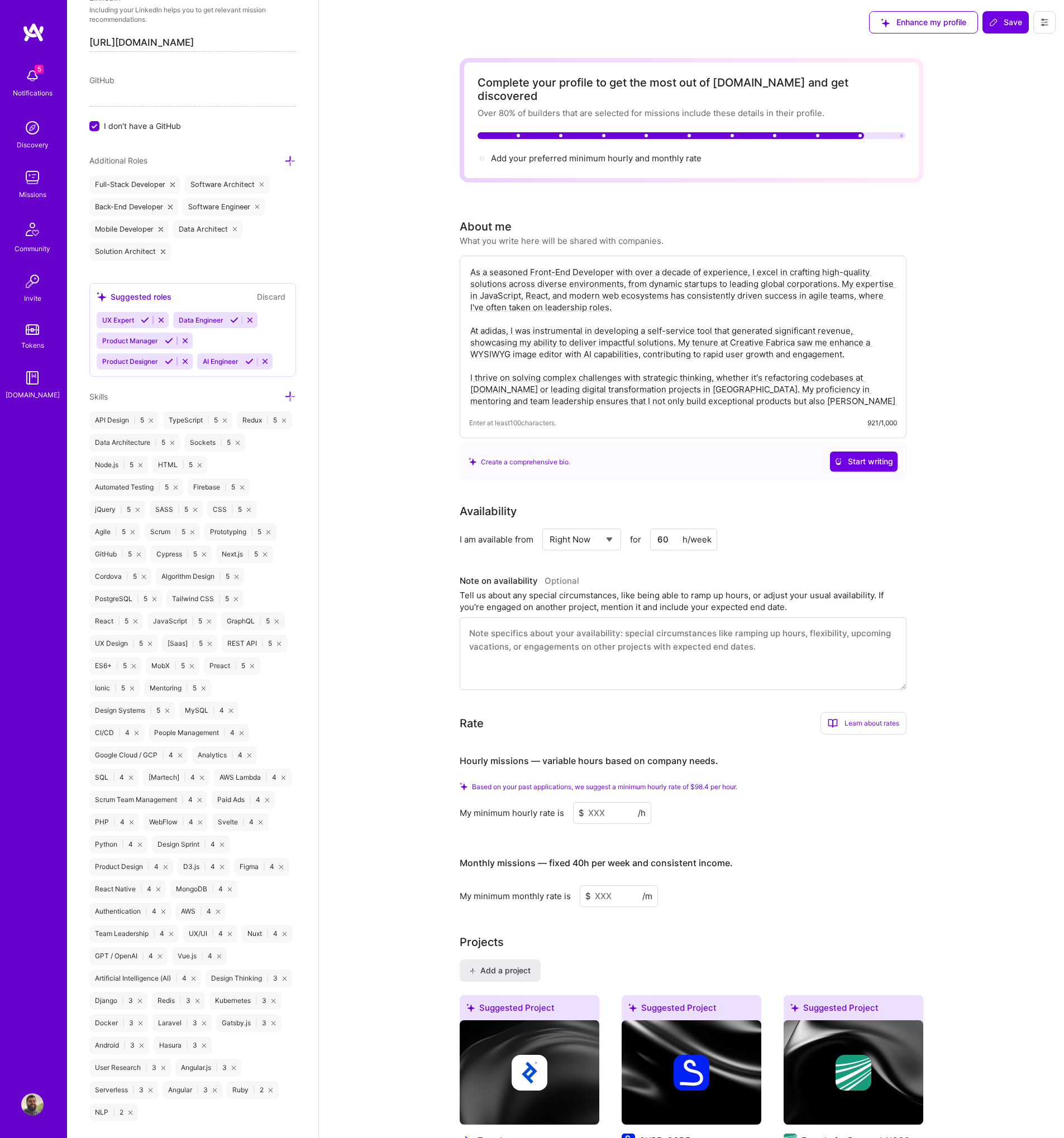
paste textarea "rowth and innovation within teams. My commitment to excellence and adaptability"
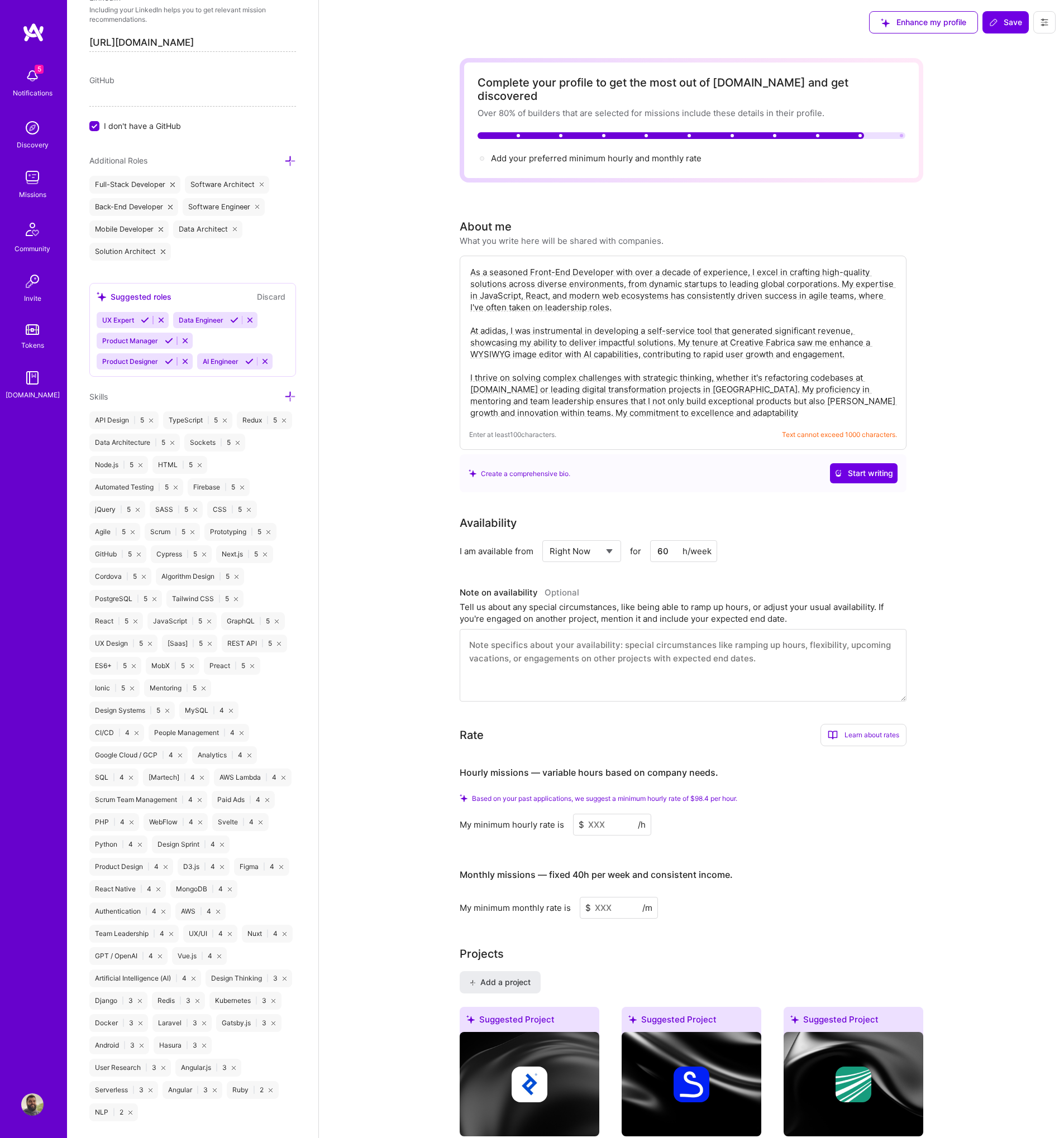
click at [762, 414] on div "As a seasoned Front-End Developer with over a decade of experience, I excel in …" at bounding box center [683, 353] width 447 height 194
drag, startPoint x: 675, startPoint y: 403, endPoint x: 532, endPoint y: 404, distance: 143.0
click at [532, 404] on textarea "As a seasoned Front-End Developer with over a decade of experience, I excel in …" at bounding box center [683, 342] width 428 height 154
paste textarea "excellence and adaptability"
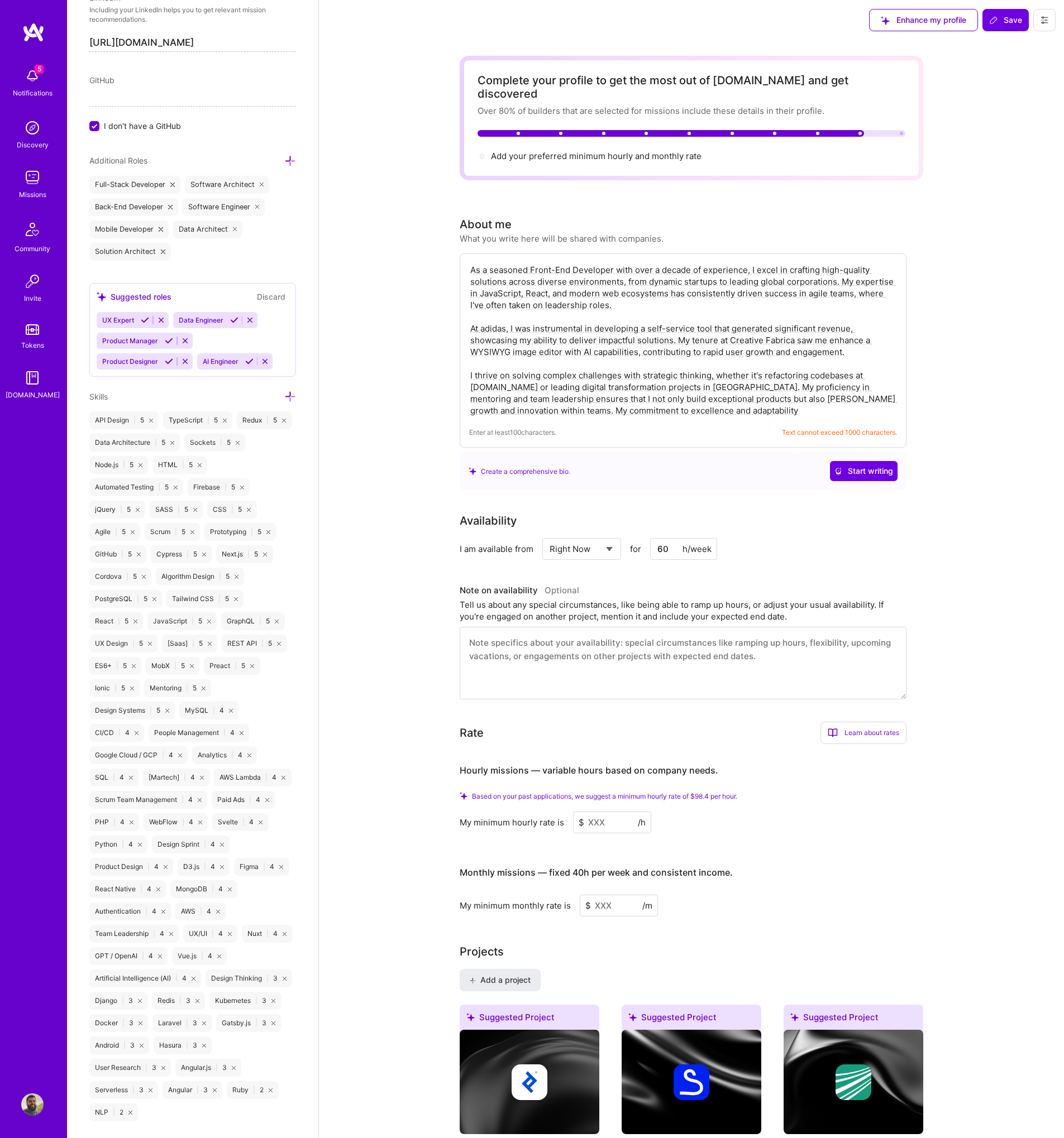
scroll to position [0, 0]
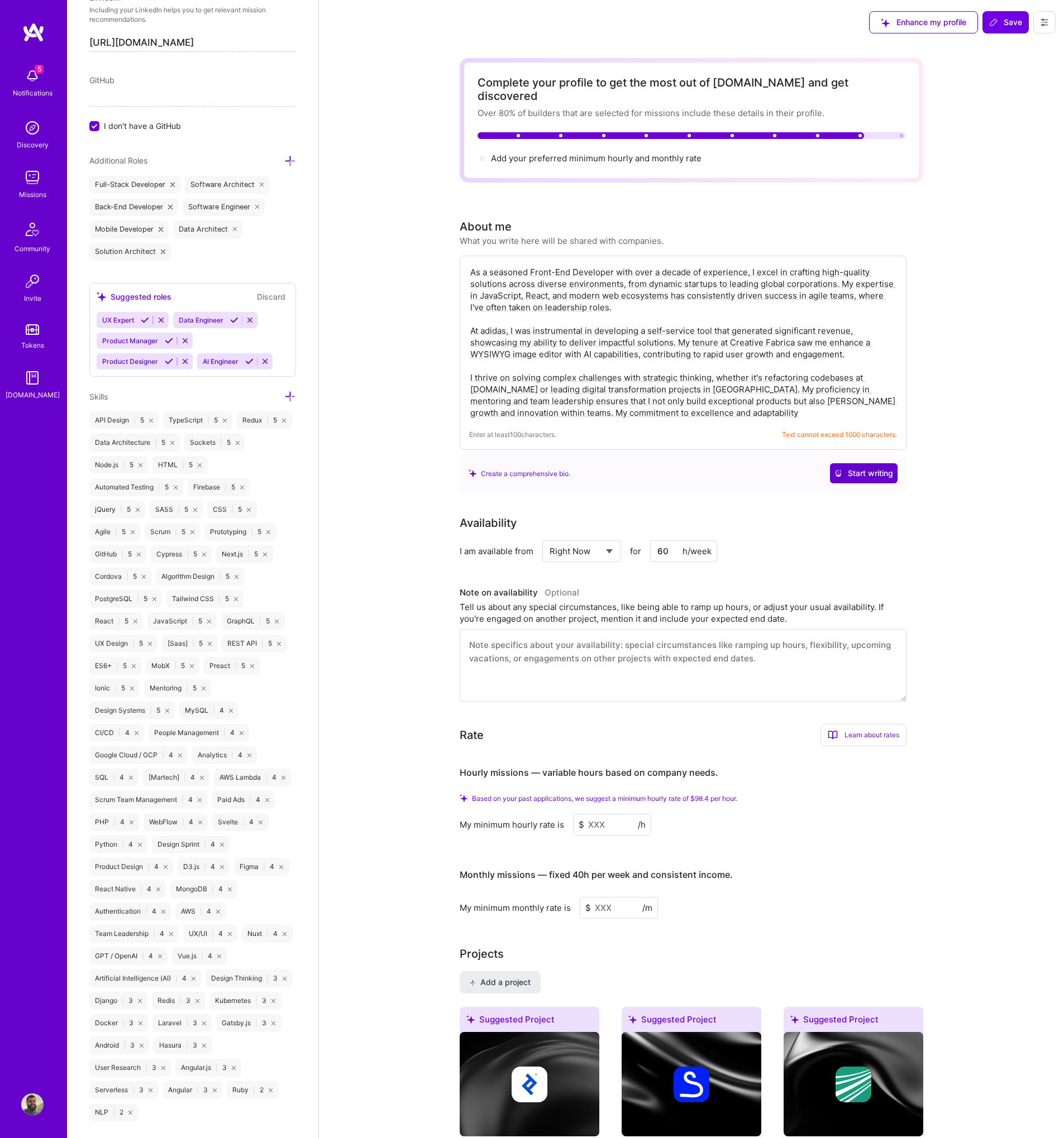
click at [847, 468] on span "Start writing" at bounding box center [863, 474] width 59 height 11
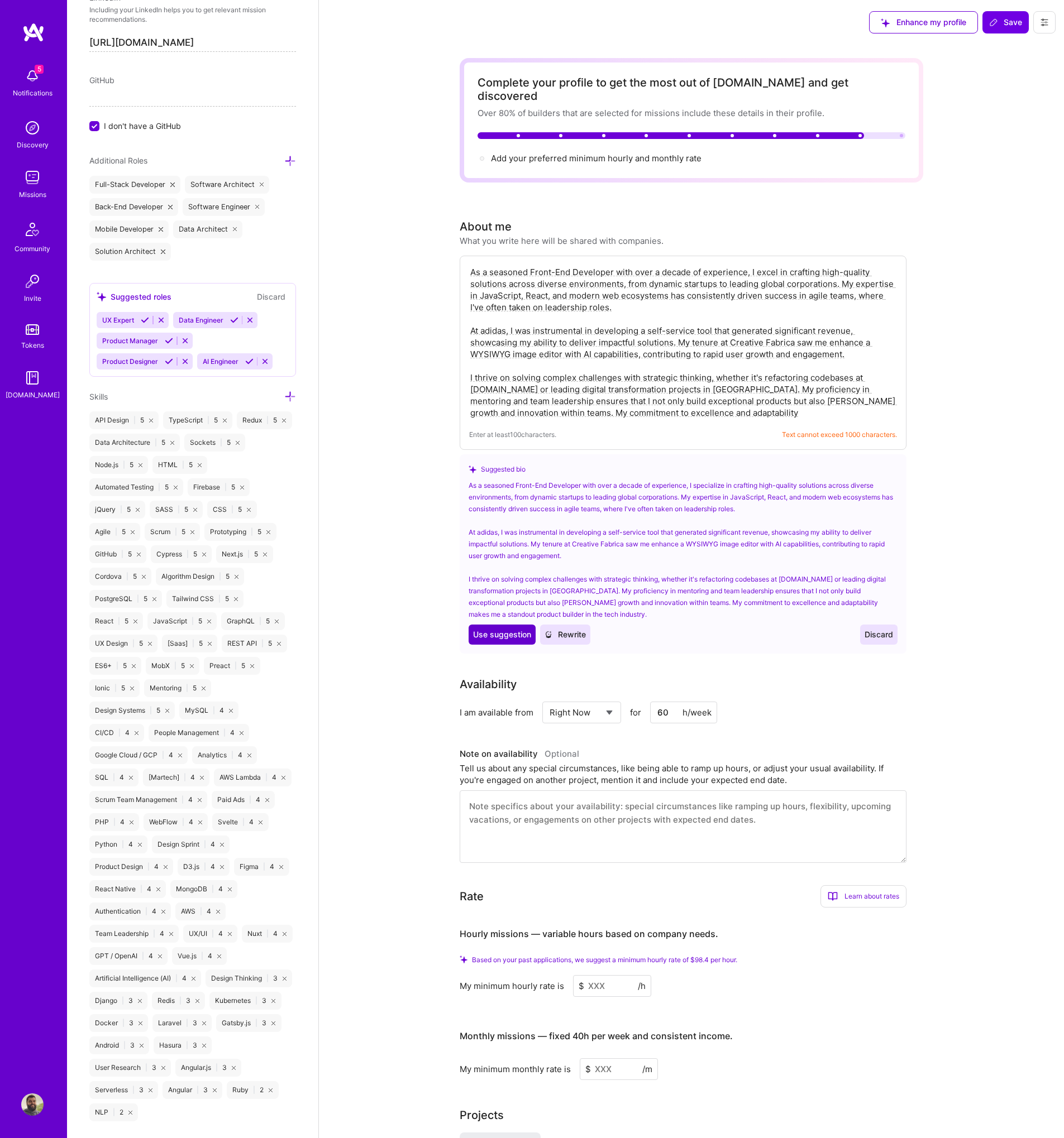
click at [491, 629] on span "Use suggestion" at bounding box center [502, 635] width 58 height 11
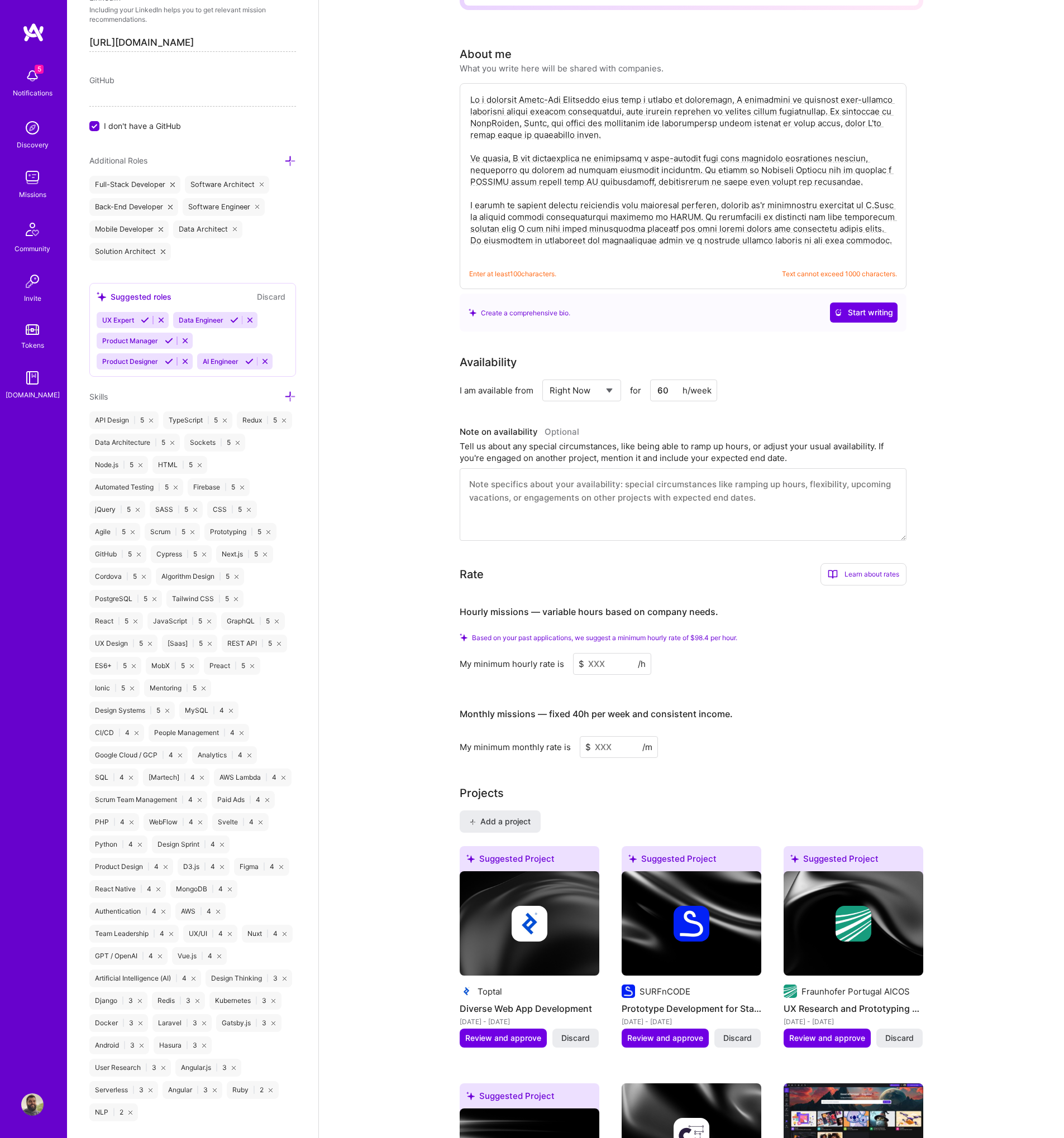
scroll to position [35, 0]
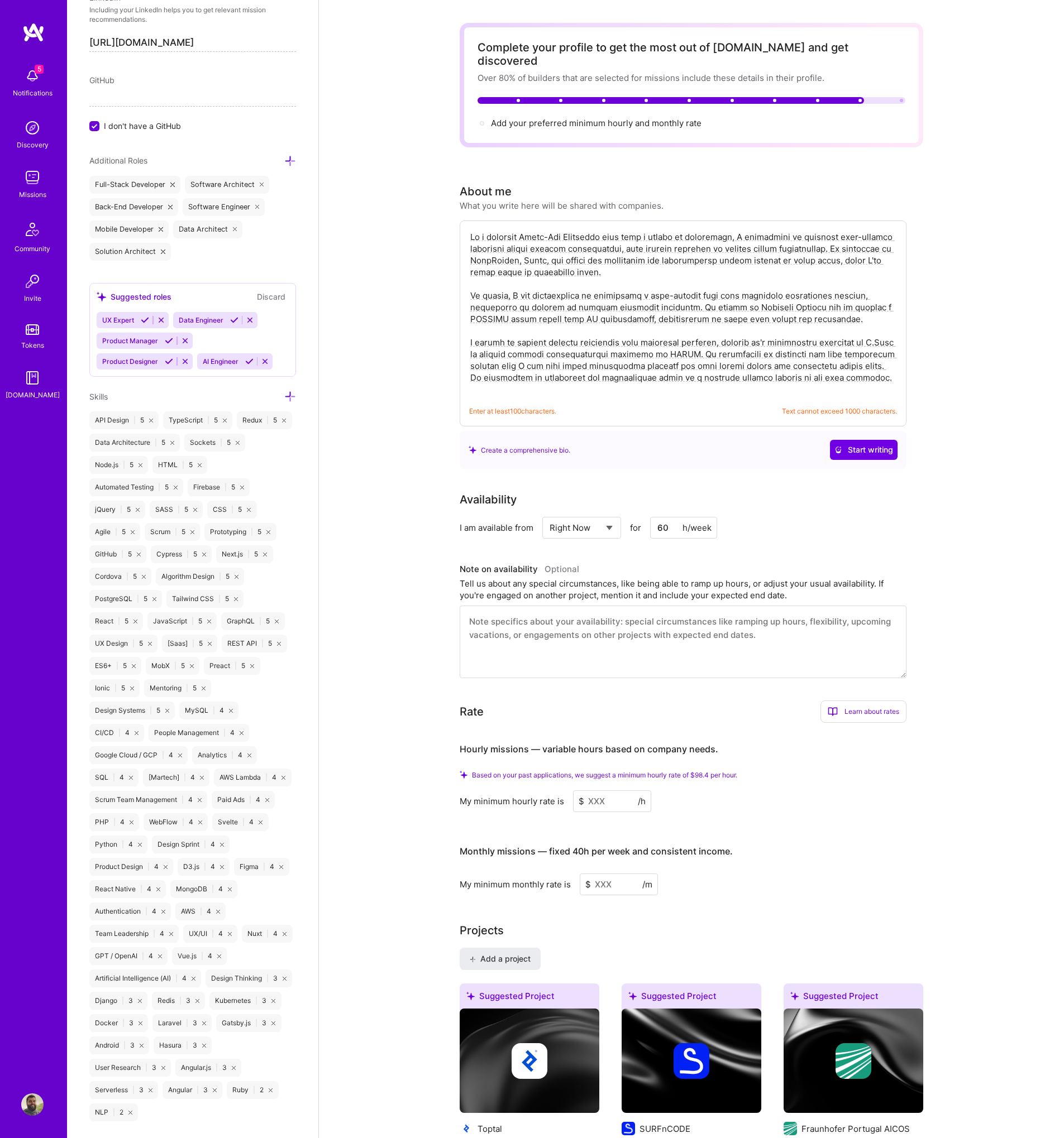
click at [880, 366] on textarea at bounding box center [683, 313] width 428 height 167
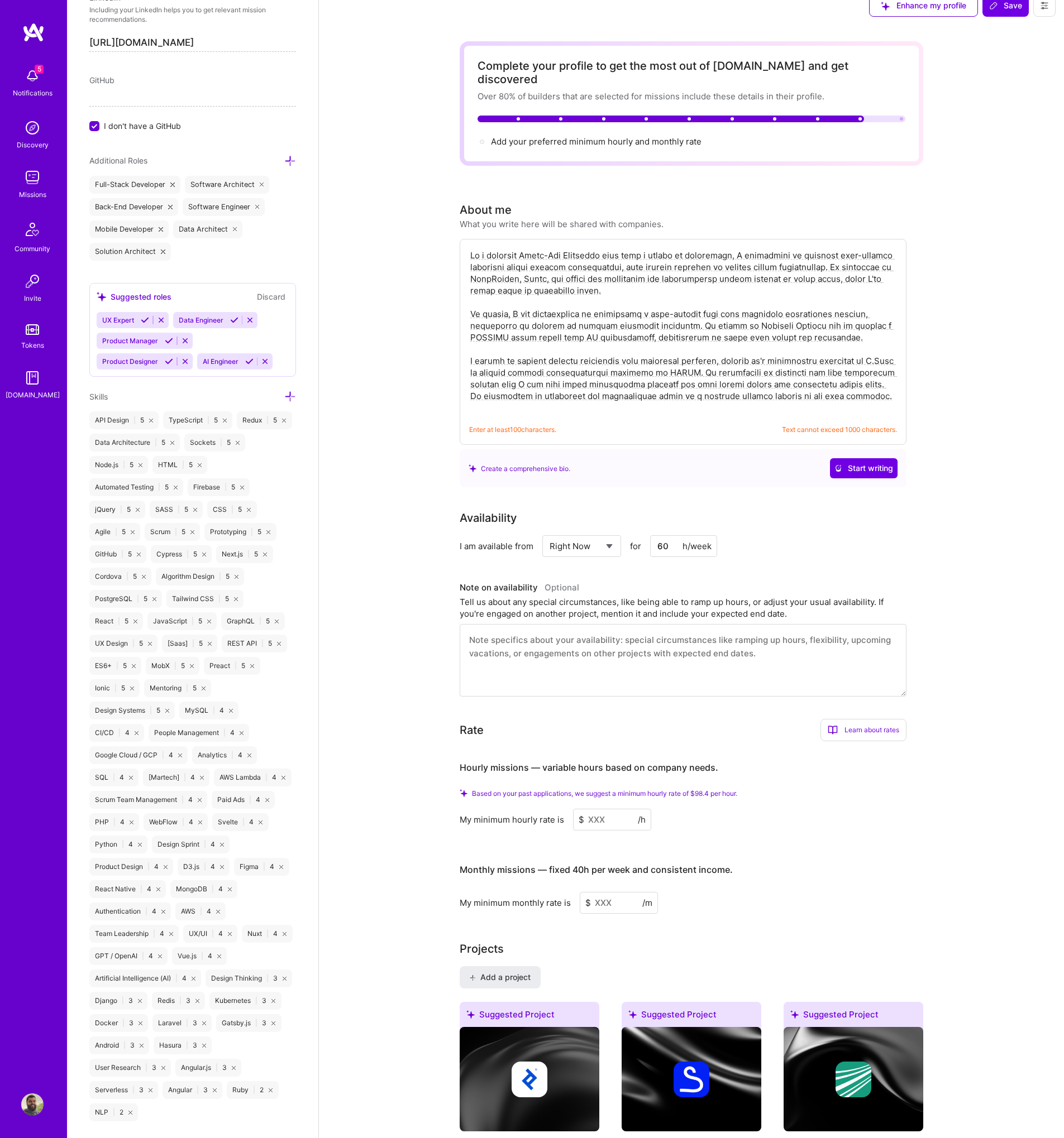
scroll to position [0, 0]
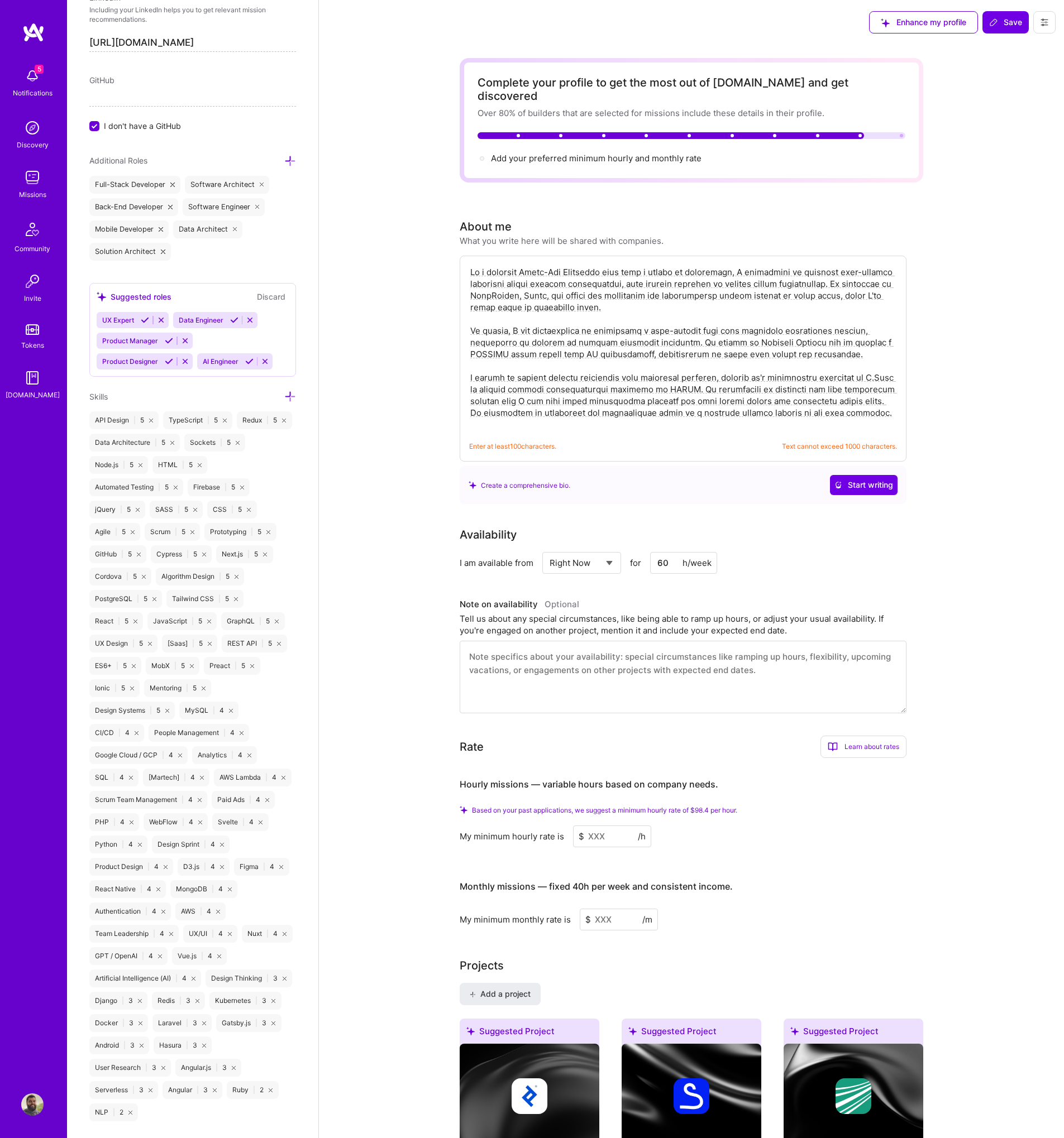
drag, startPoint x: 876, startPoint y: 399, endPoint x: 821, endPoint y: 397, distance: 55.0
click at [821, 397] on textarea at bounding box center [683, 348] width 428 height 167
click at [764, 400] on textarea at bounding box center [683, 348] width 428 height 167
click at [693, 400] on textarea at bounding box center [683, 348] width 428 height 167
click at [757, 377] on textarea at bounding box center [683, 348] width 428 height 167
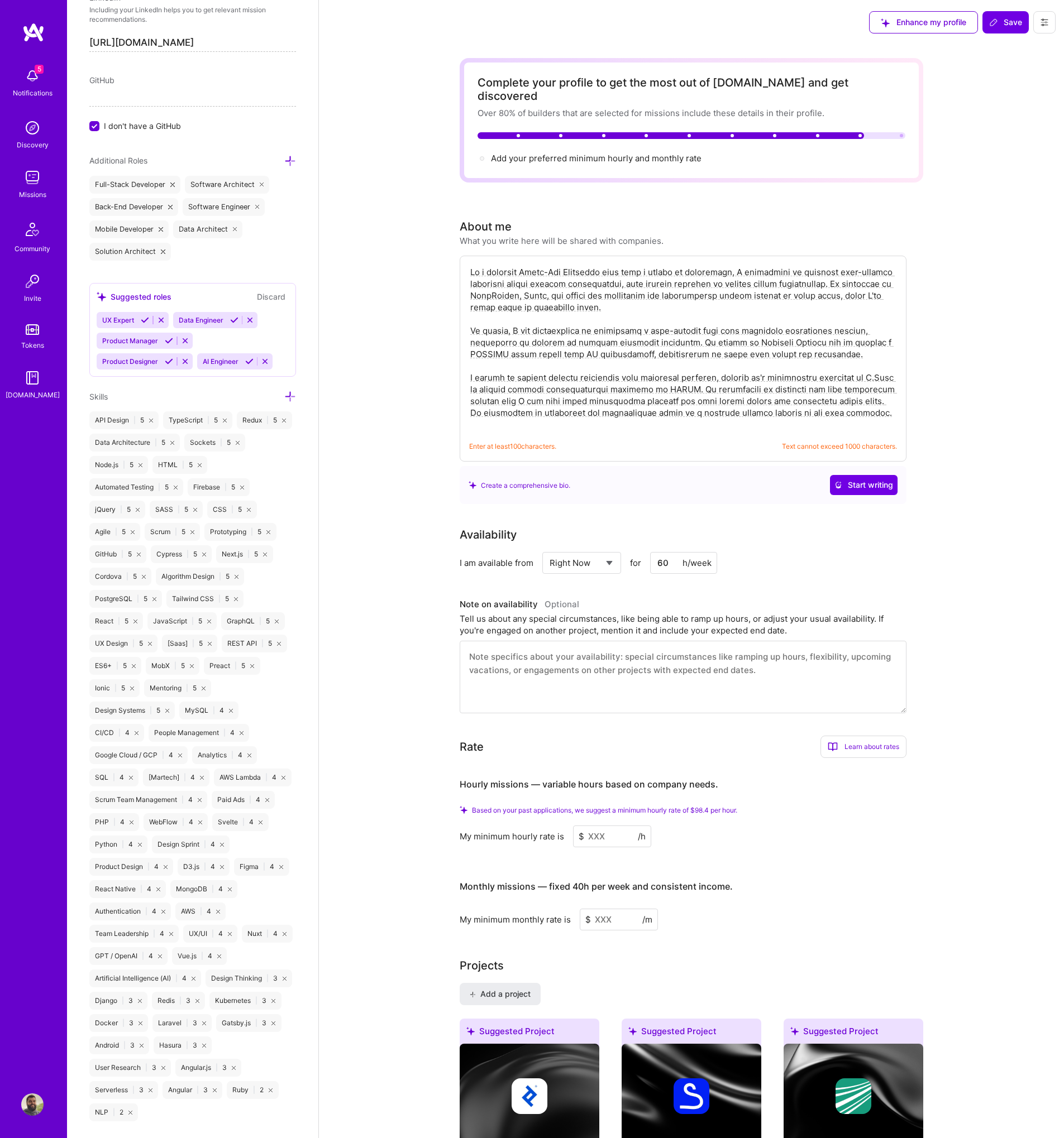
click at [721, 391] on textarea at bounding box center [683, 348] width 428 height 167
click at [808, 397] on textarea at bounding box center [683, 348] width 428 height 167
drag, startPoint x: 881, startPoint y: 403, endPoint x: 457, endPoint y: 248, distance: 451.4
paste textarea "Seasoned Front-End Developer with over a decade of experience, specializing in …"
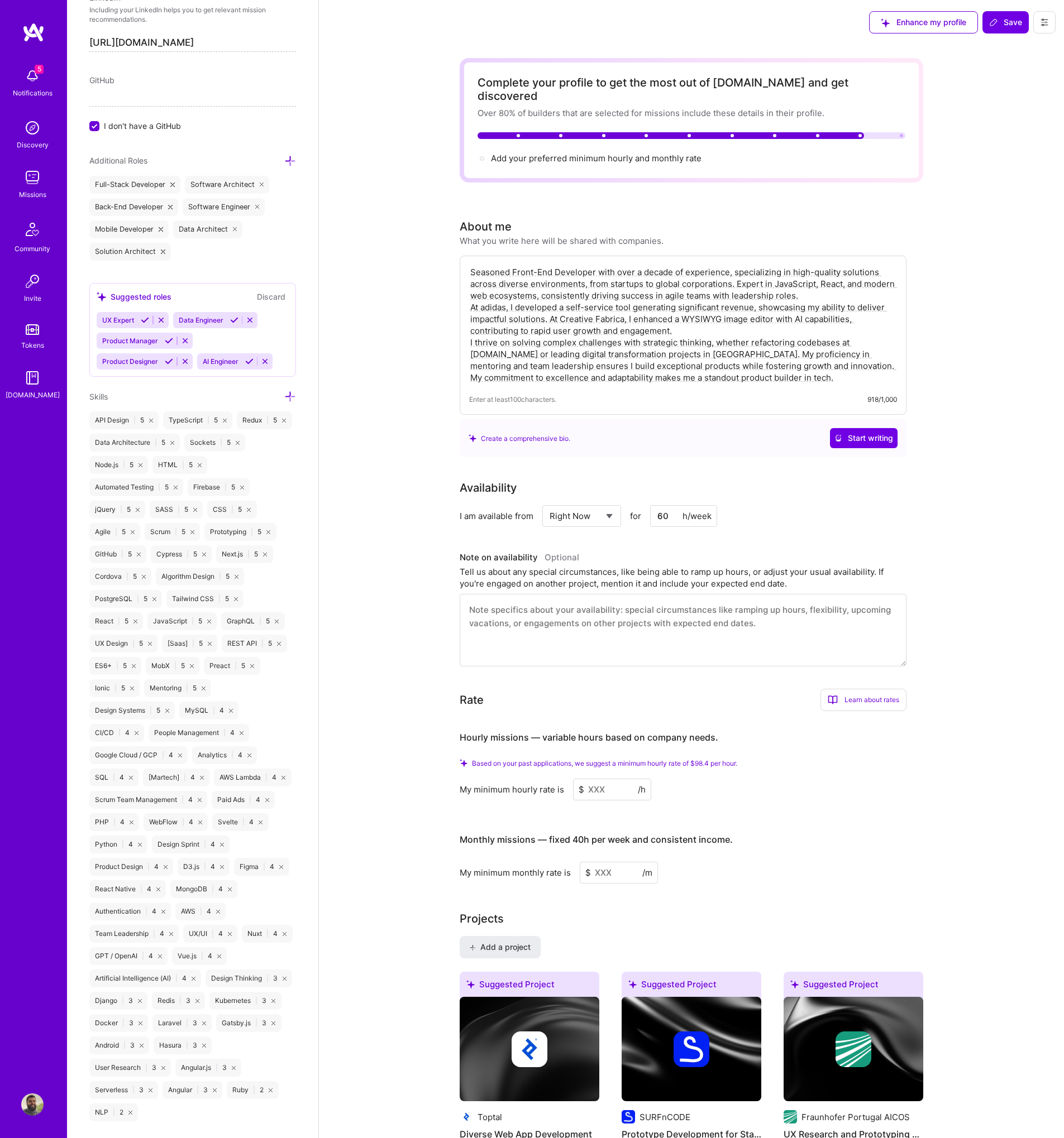
type textarea "Seasoned Front-End Developer with over a decade of experience, specializing in …"
click at [782, 374] on div "Seasoned Front-End Developer with over a decade of experience, specializing in …" at bounding box center [683, 335] width 447 height 159
click at [1009, 28] on button "Save" at bounding box center [1005, 22] width 47 height 22
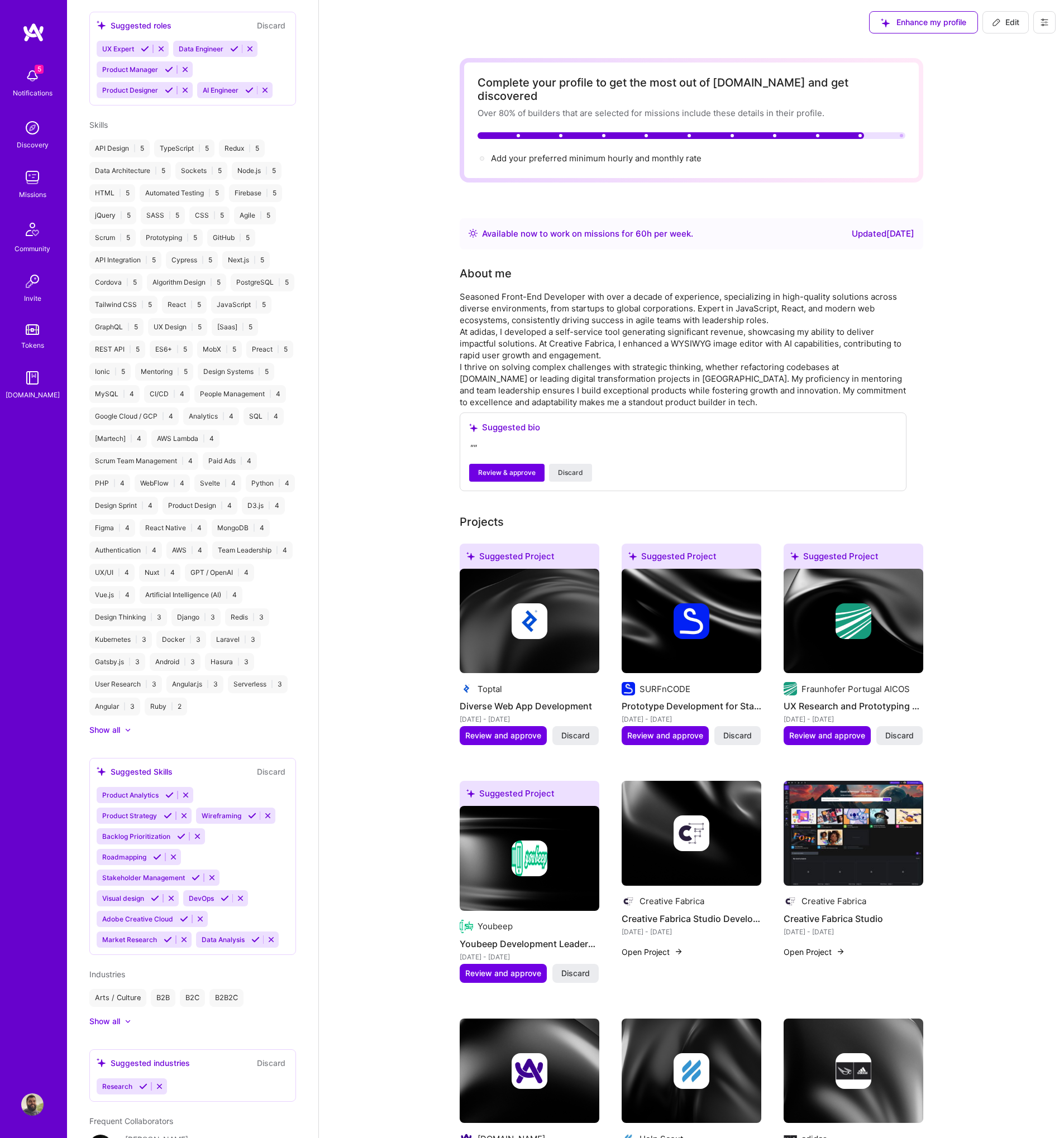
scroll to position [378, 0]
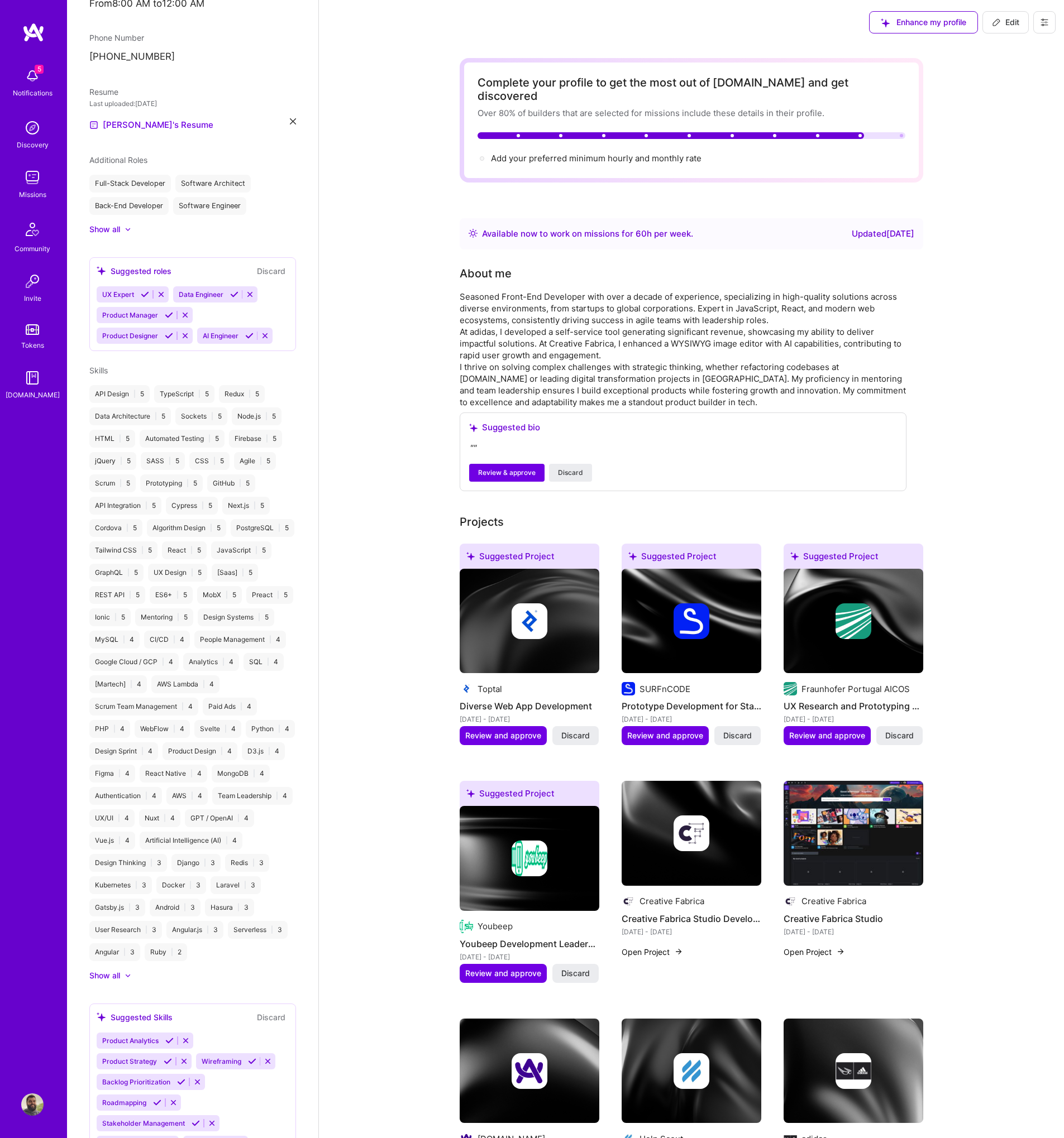
click at [26, 177] on img at bounding box center [32, 177] width 22 height 22
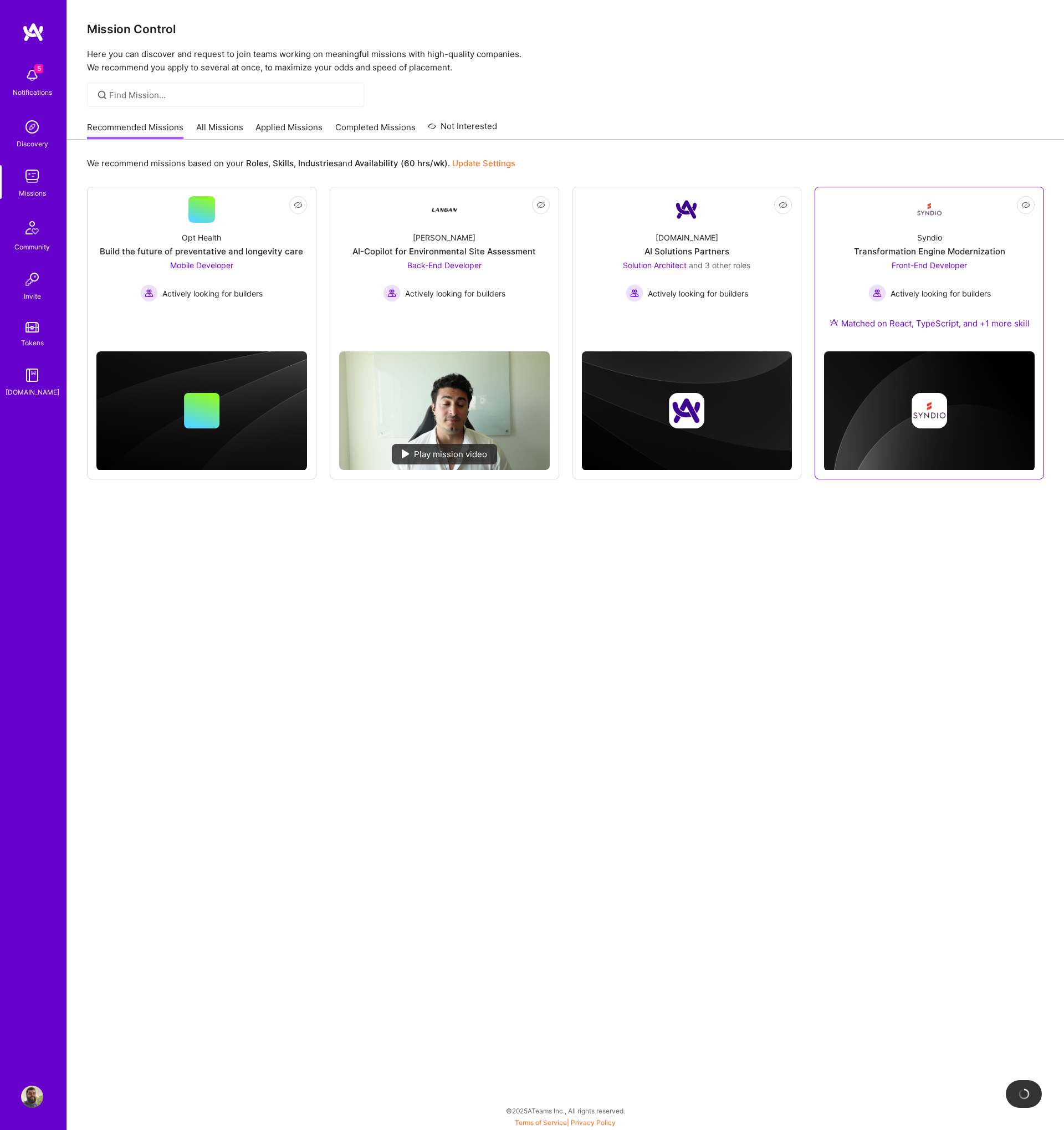
click at [924, 249] on div "Transformation Engine Modernization" at bounding box center [929, 251] width 151 height 11
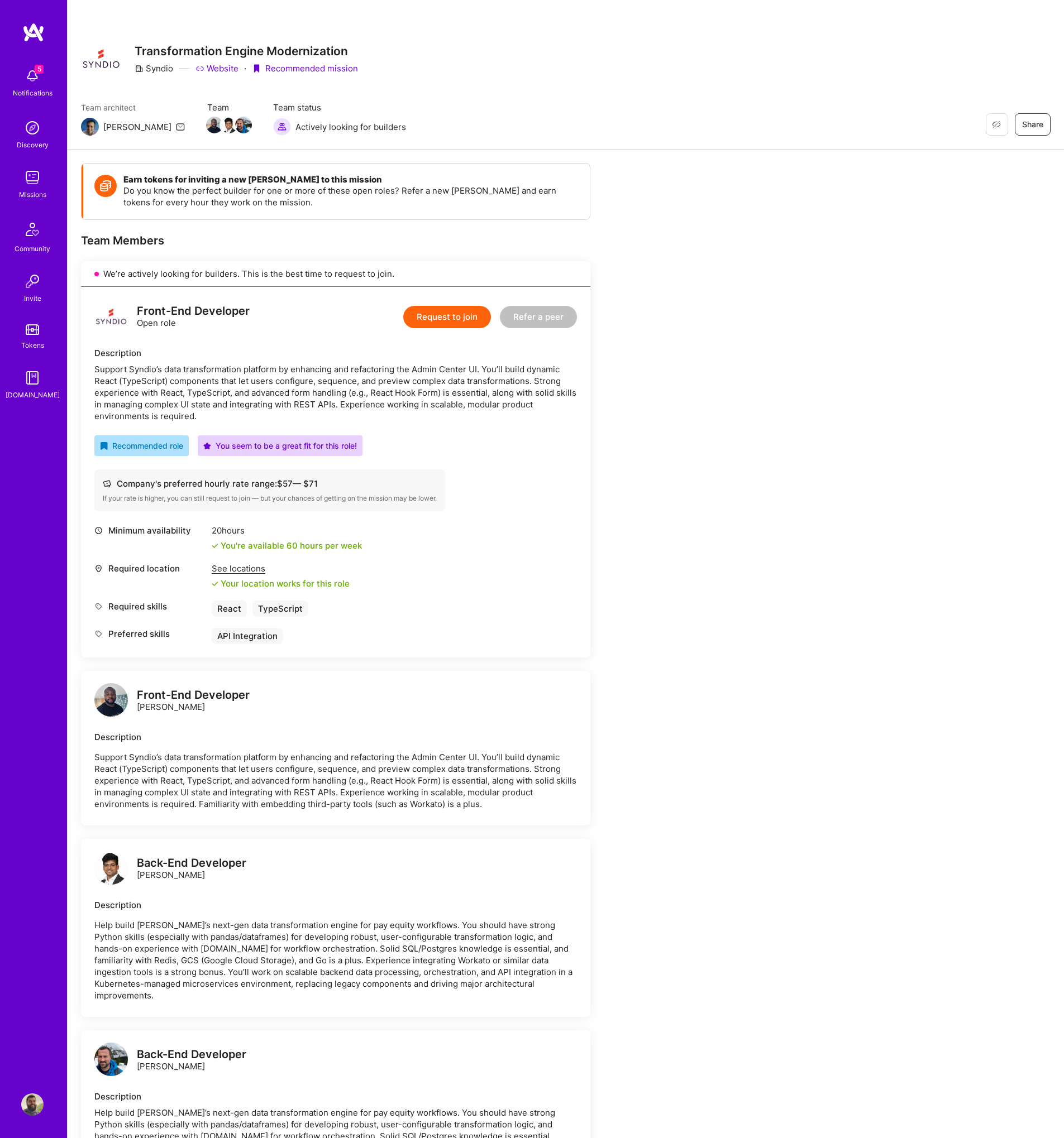
click at [240, 571] on div "See locations" at bounding box center [281, 568] width 138 height 11
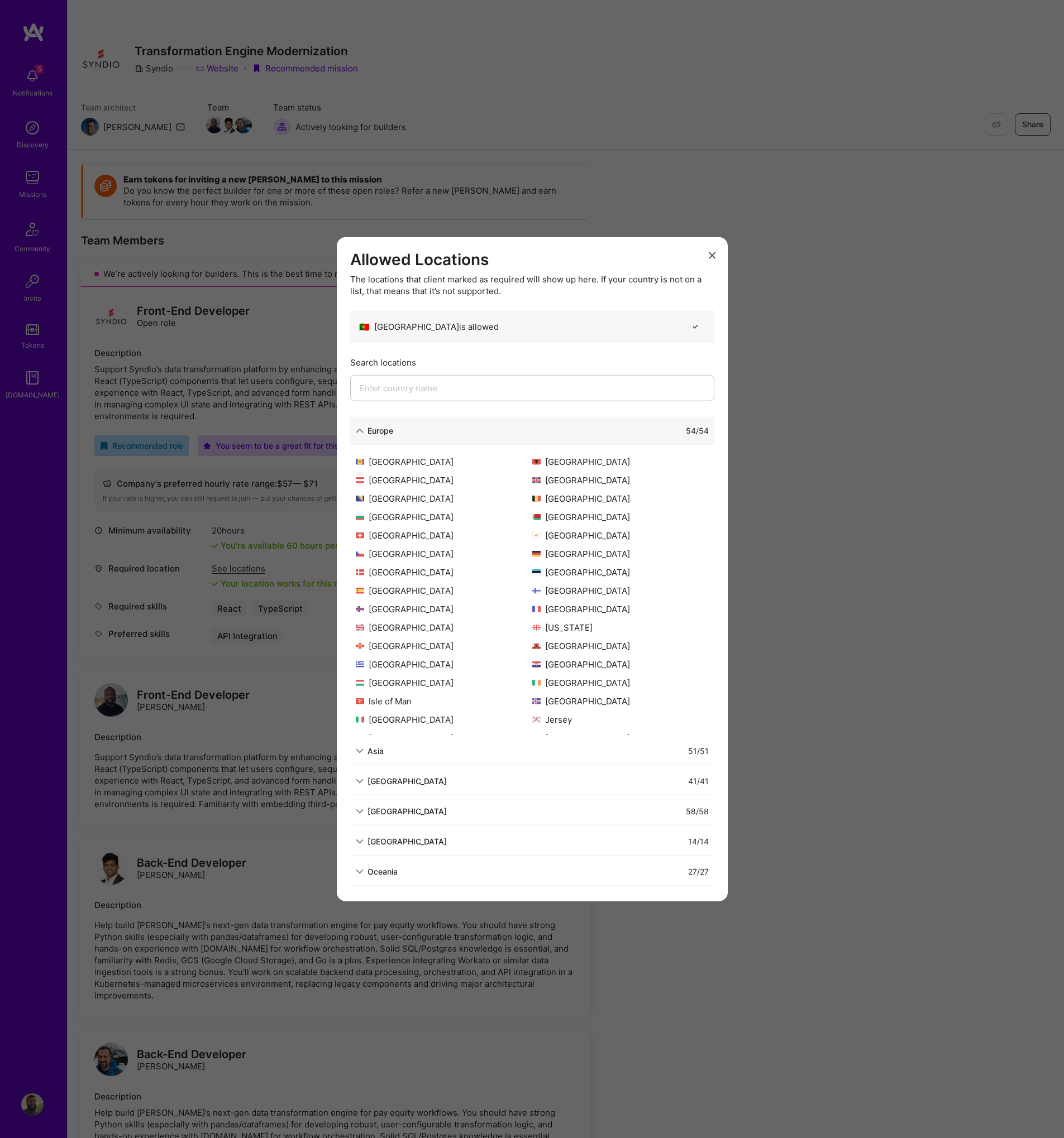
click at [712, 251] on button "modal" at bounding box center [712, 254] width 13 height 18
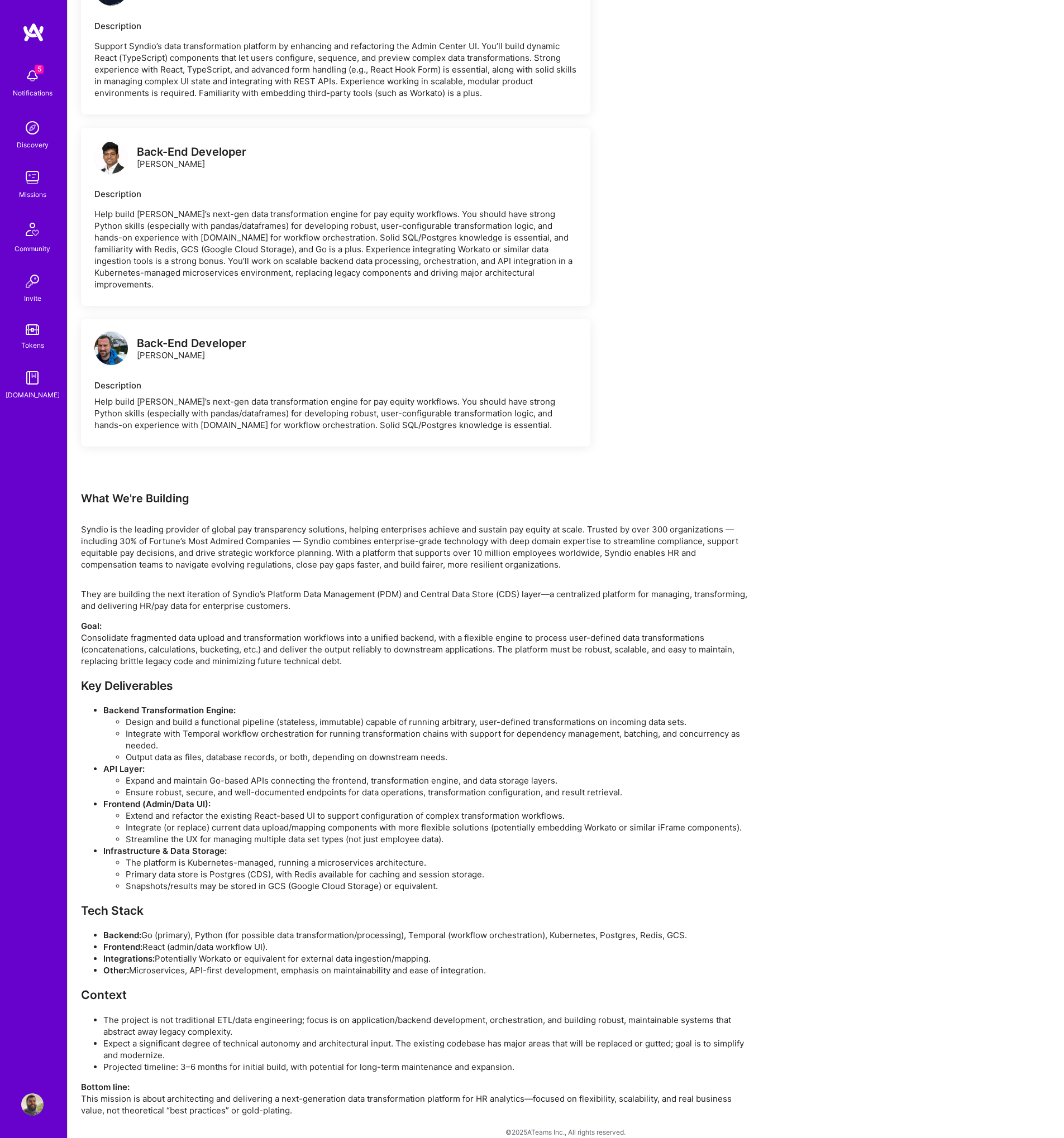
scroll to position [713, 0]
